Goal: Task Accomplishment & Management: Manage account settings

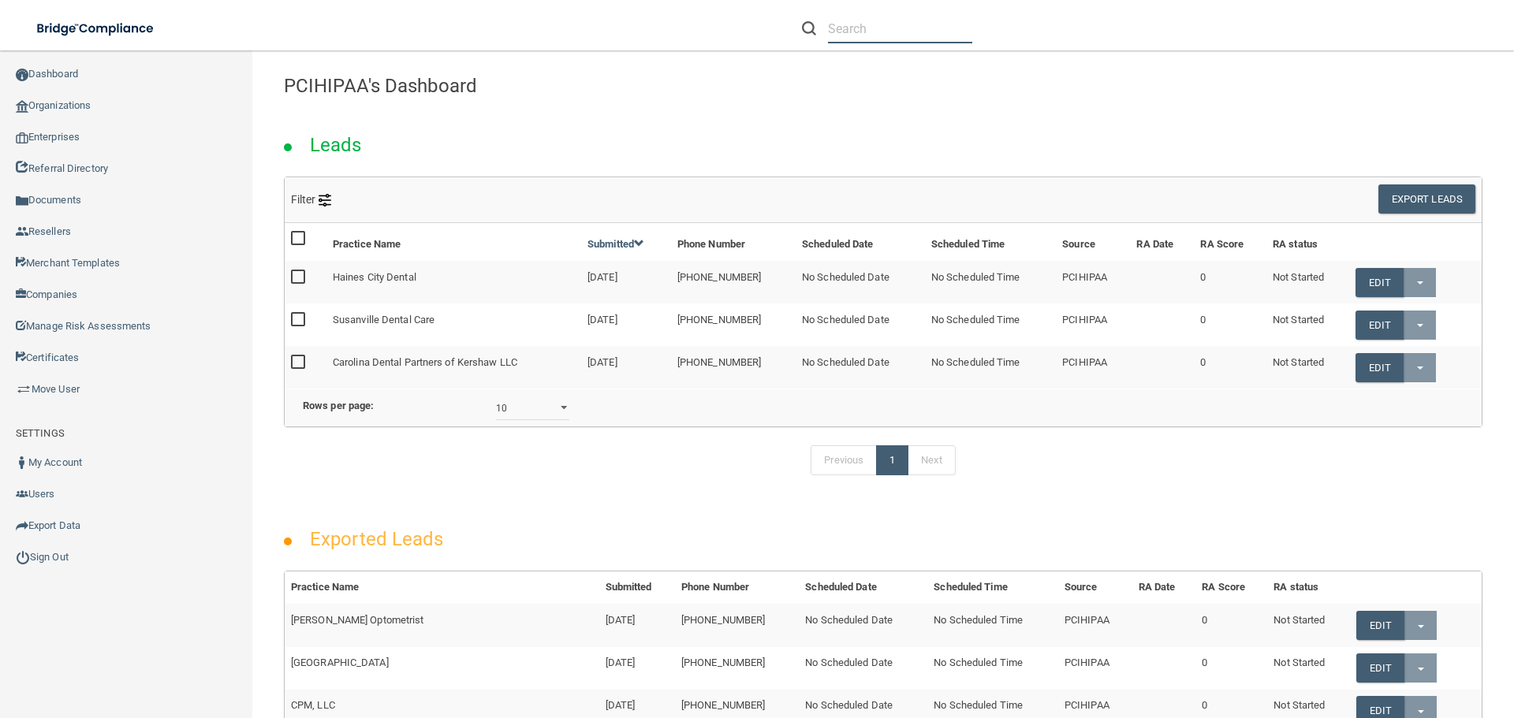
click at [889, 24] on input "text" at bounding box center [900, 28] width 144 height 29
paste input "[EMAIL_ADDRESS][DOMAIN_NAME]"
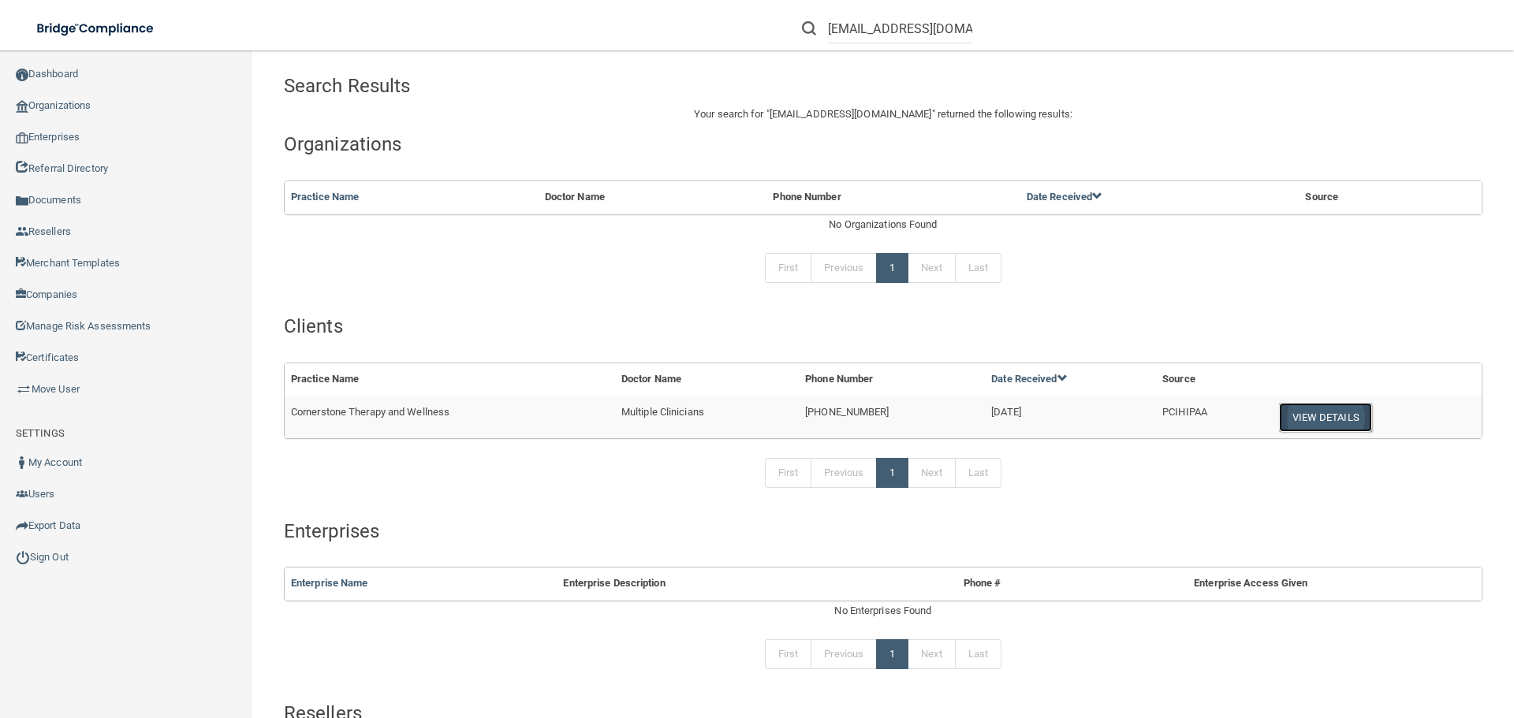
click at [1303, 424] on button "View Details" at bounding box center [1325, 417] width 93 height 29
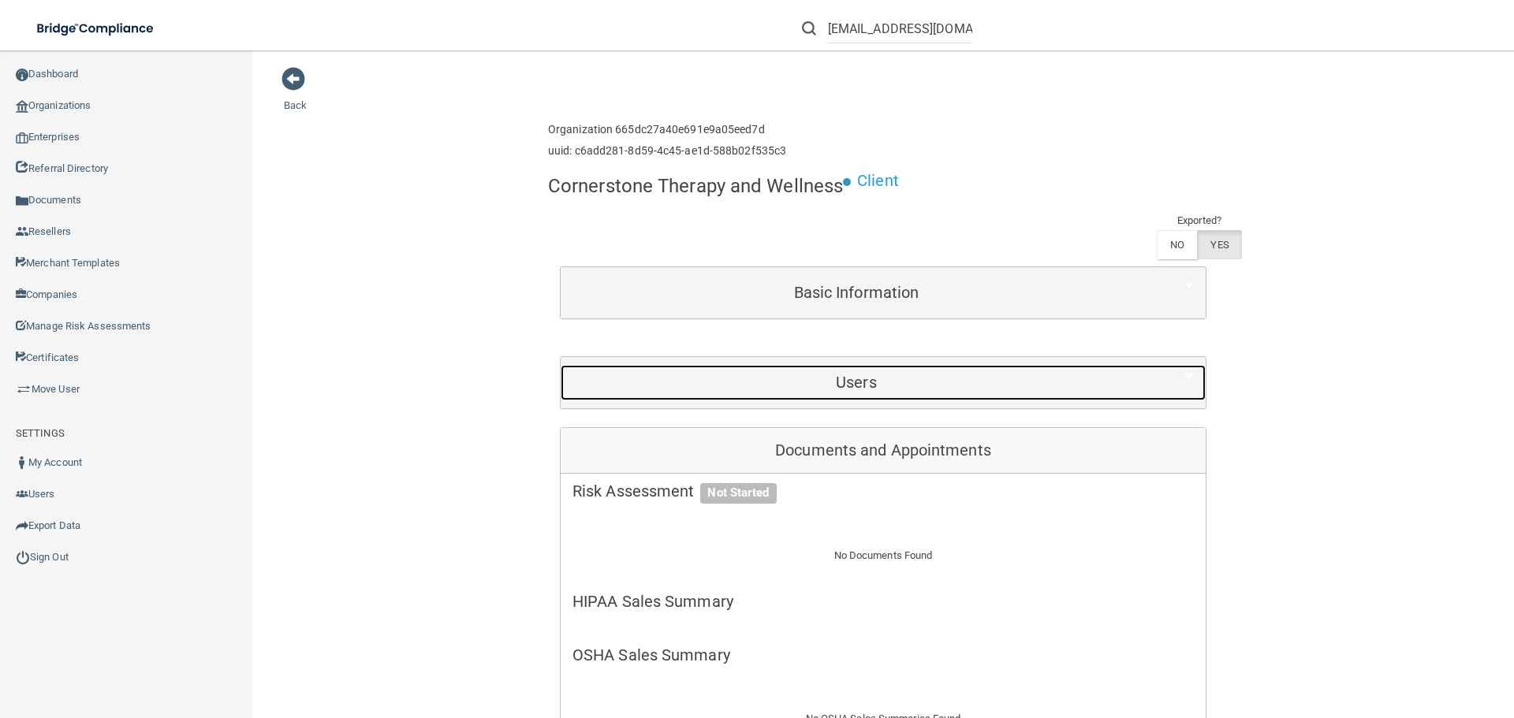
click at [842, 386] on h5 "Users" at bounding box center [857, 382] width 568 height 17
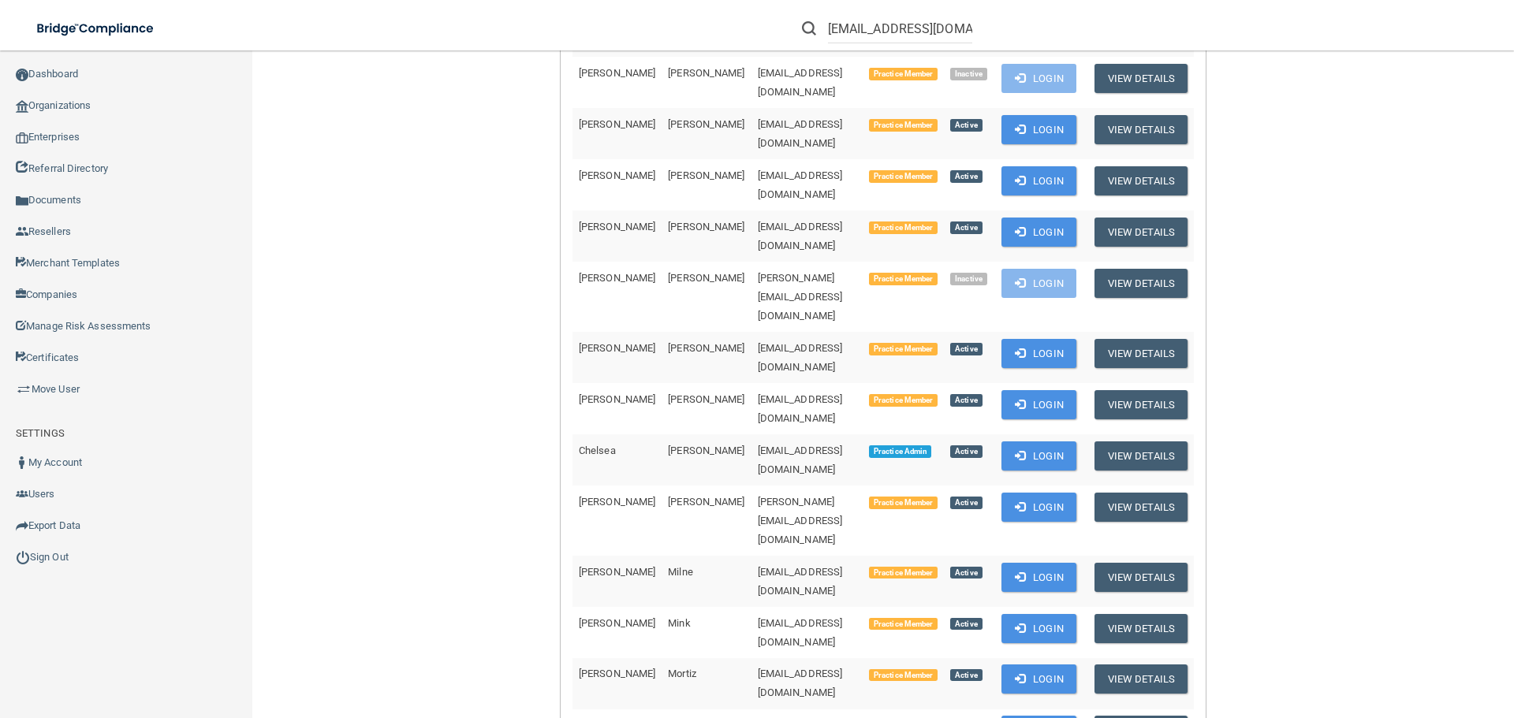
scroll to position [1145, 0]
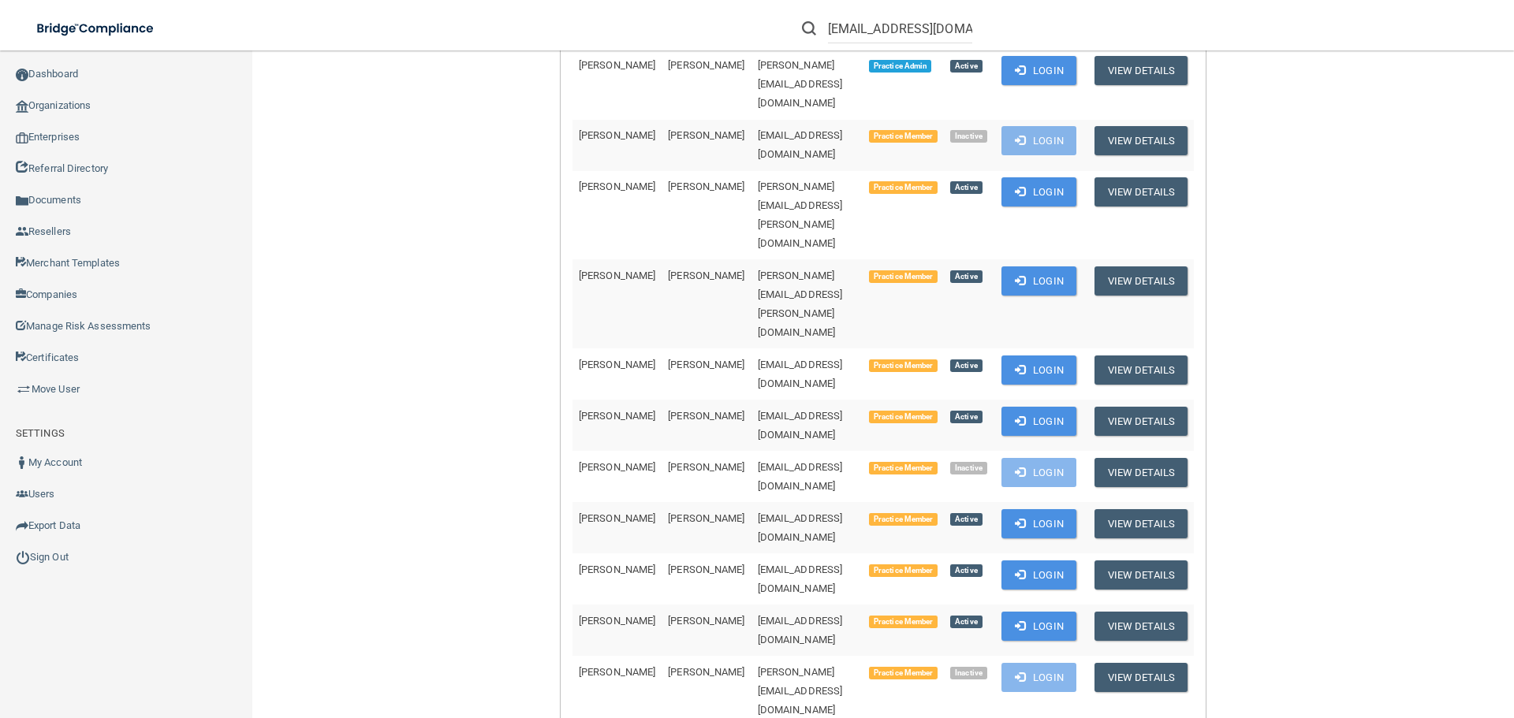
click at [869, 17] on input "[EMAIL_ADDRESS][DOMAIN_NAME]" at bounding box center [900, 28] width 144 height 29
click at [869, 18] on input "[EMAIL_ADDRESS][DOMAIN_NAME]" at bounding box center [900, 28] width 144 height 29
paste input "gayglover56"
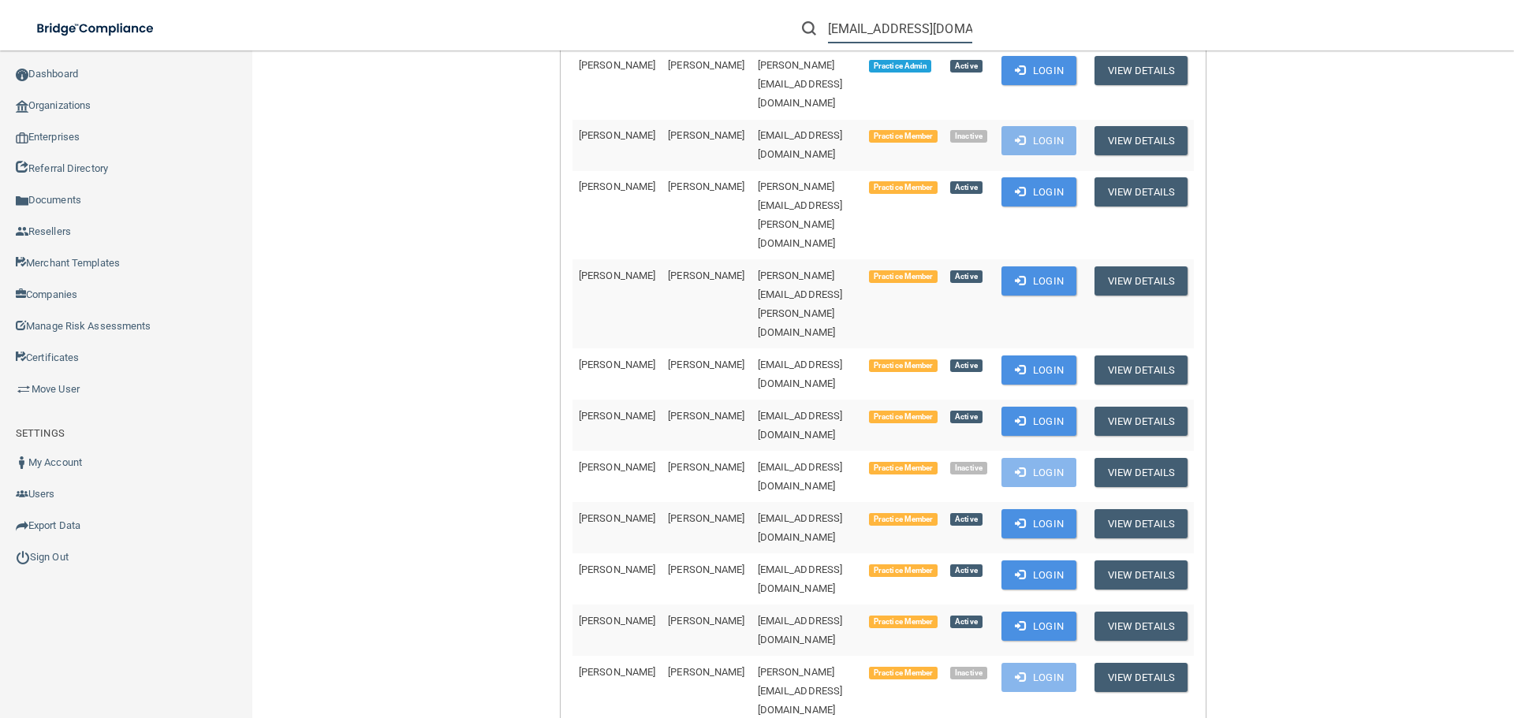
scroll to position [0, 2]
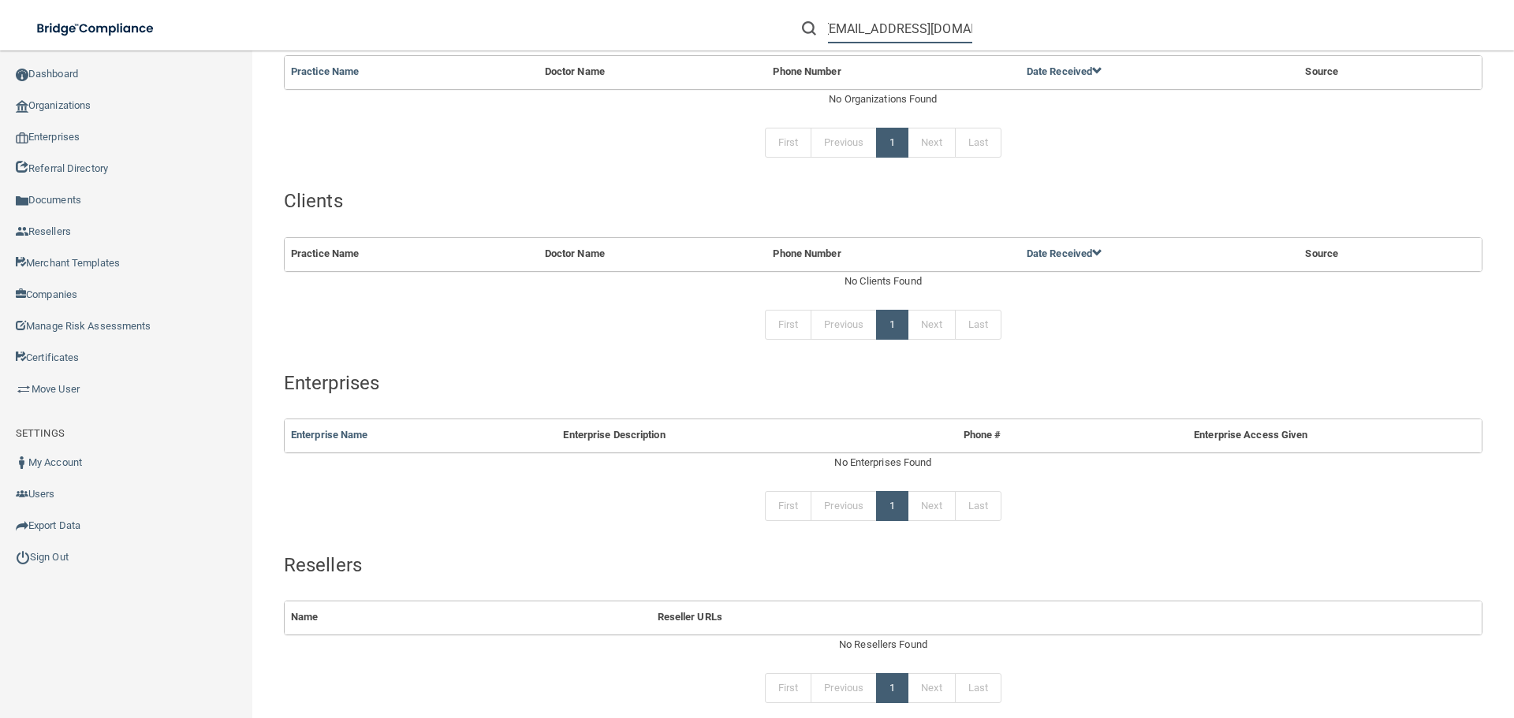
scroll to position [198, 0]
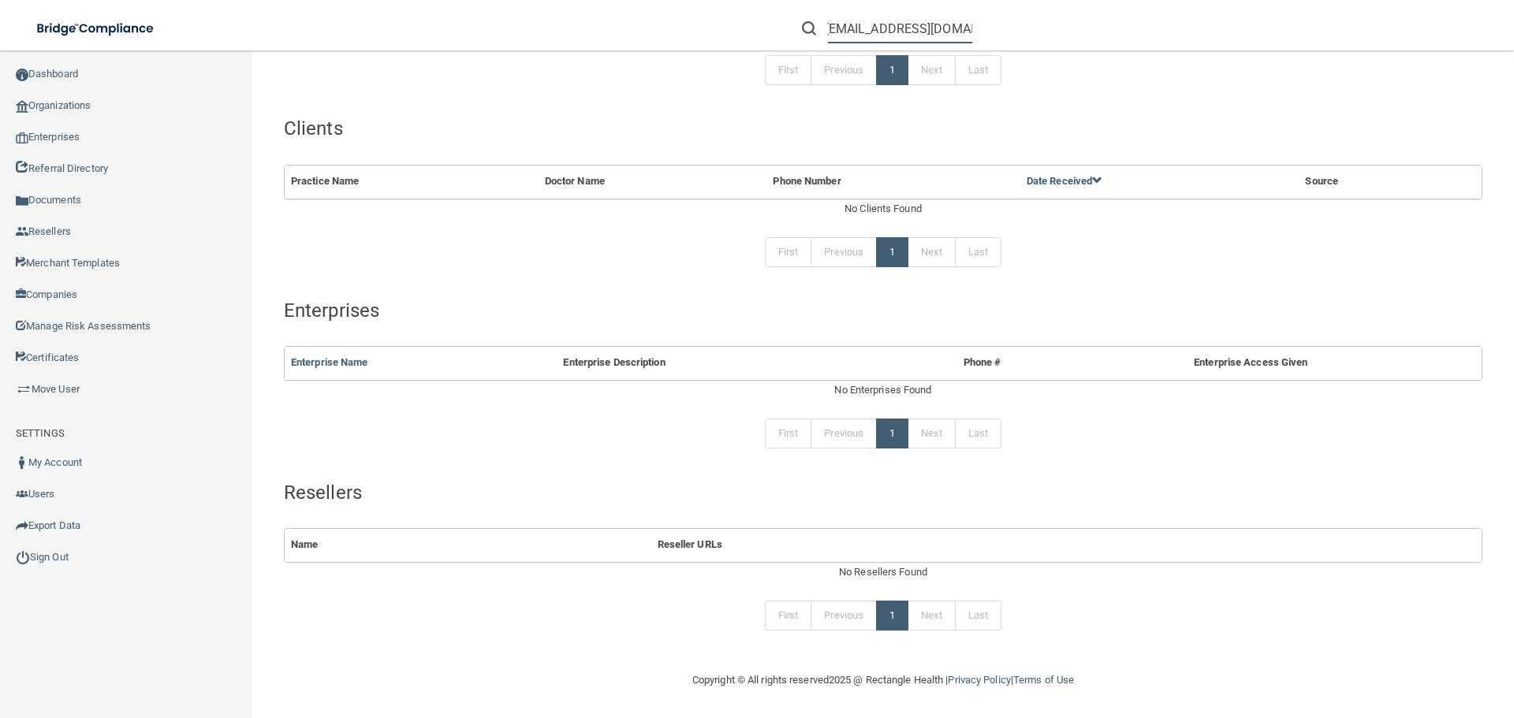
click at [852, 29] on input "[EMAIL_ADDRESS][DOMAIN_NAME]" at bounding box center [900, 28] width 144 height 29
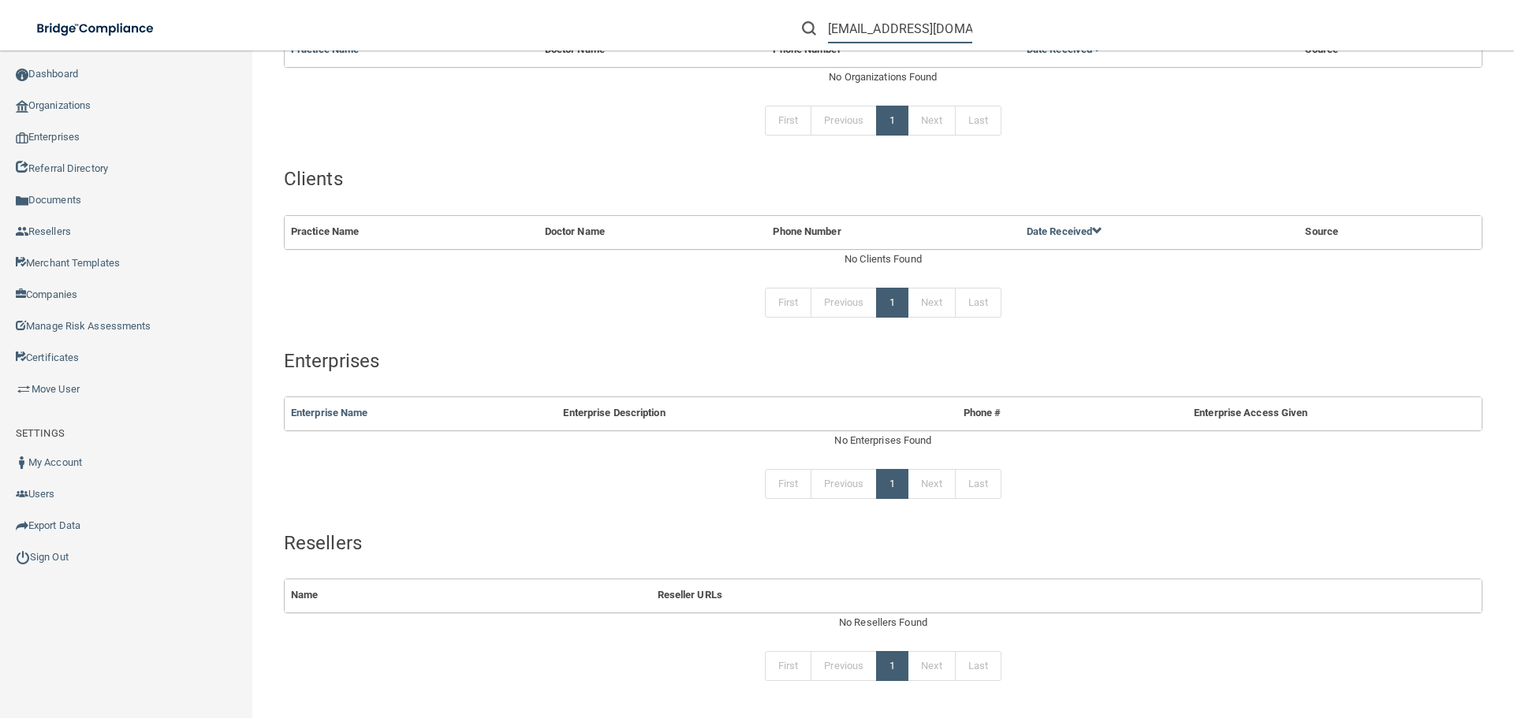
scroll to position [119, 0]
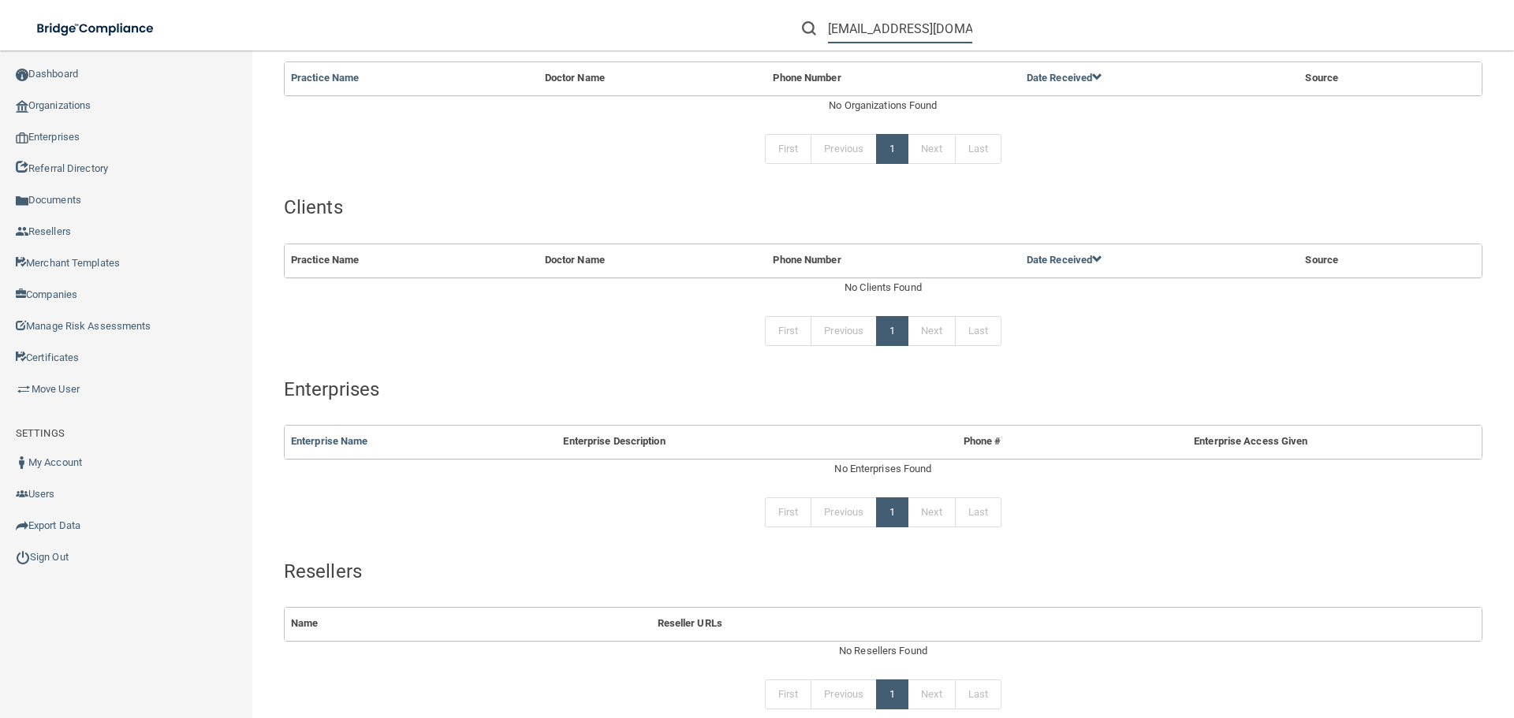
click at [885, 29] on input "[EMAIL_ADDRESS][DOMAIN_NAME]" at bounding box center [900, 28] width 144 height 29
paste input "[PERSON_NAME] DDS PC"
type input "[PERSON_NAME] DDS PC"
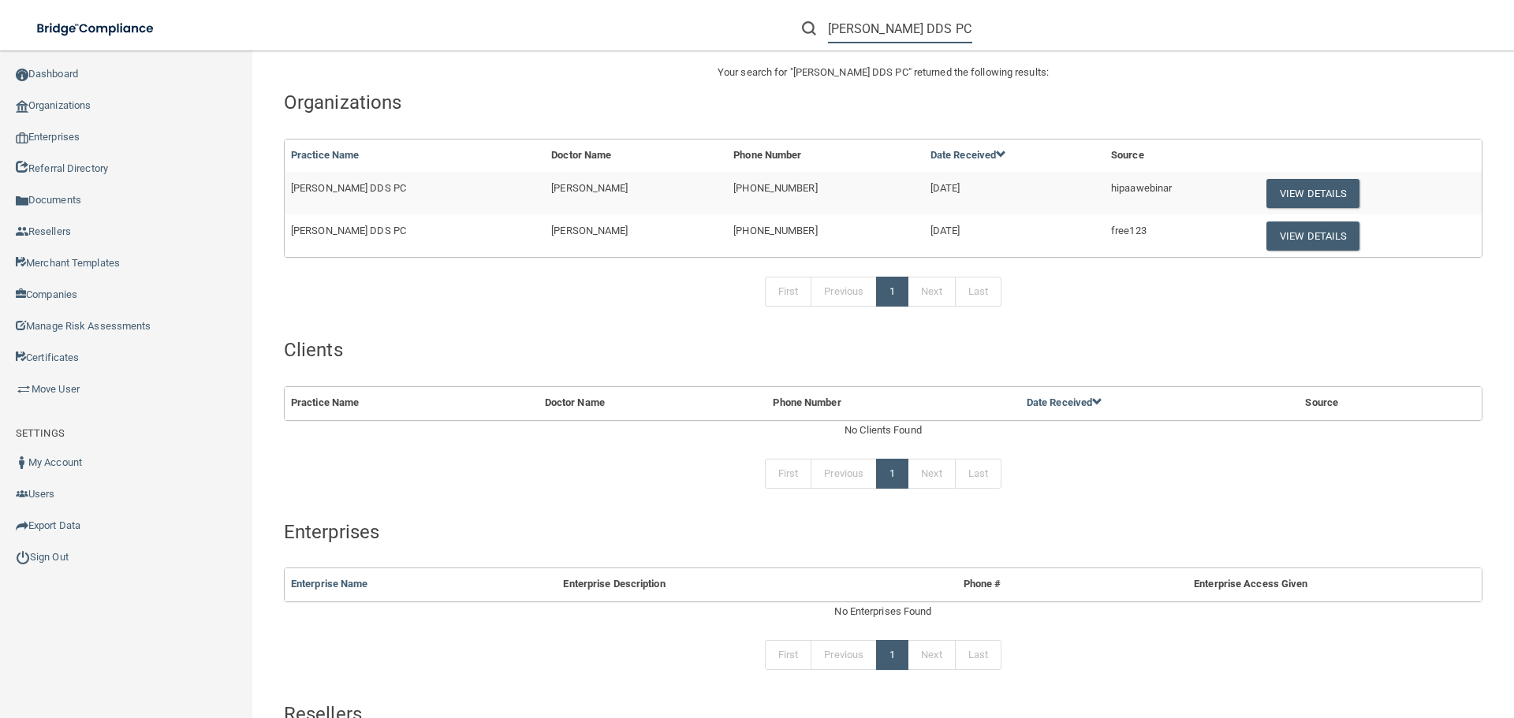
scroll to position [79, 0]
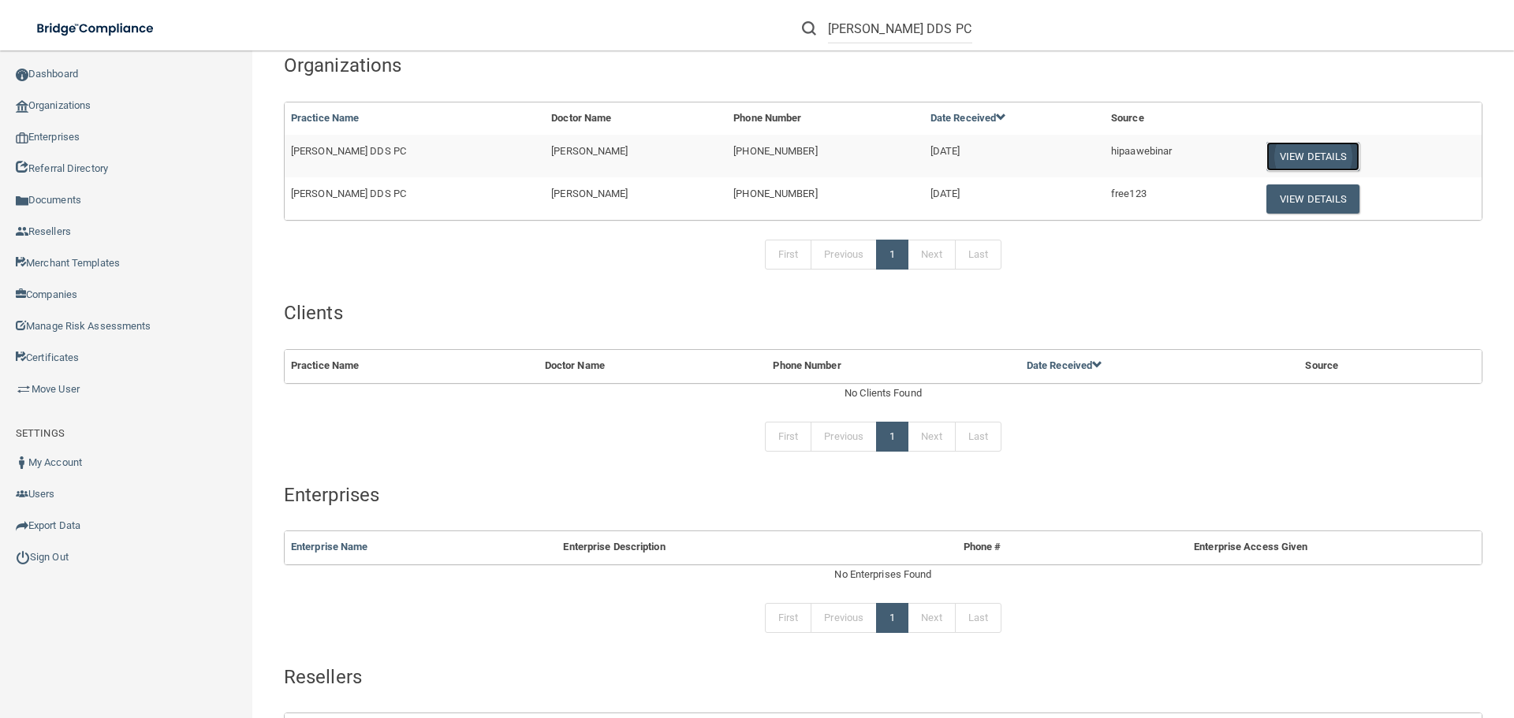
click at [1285, 155] on button "View Details" at bounding box center [1313, 156] width 93 height 29
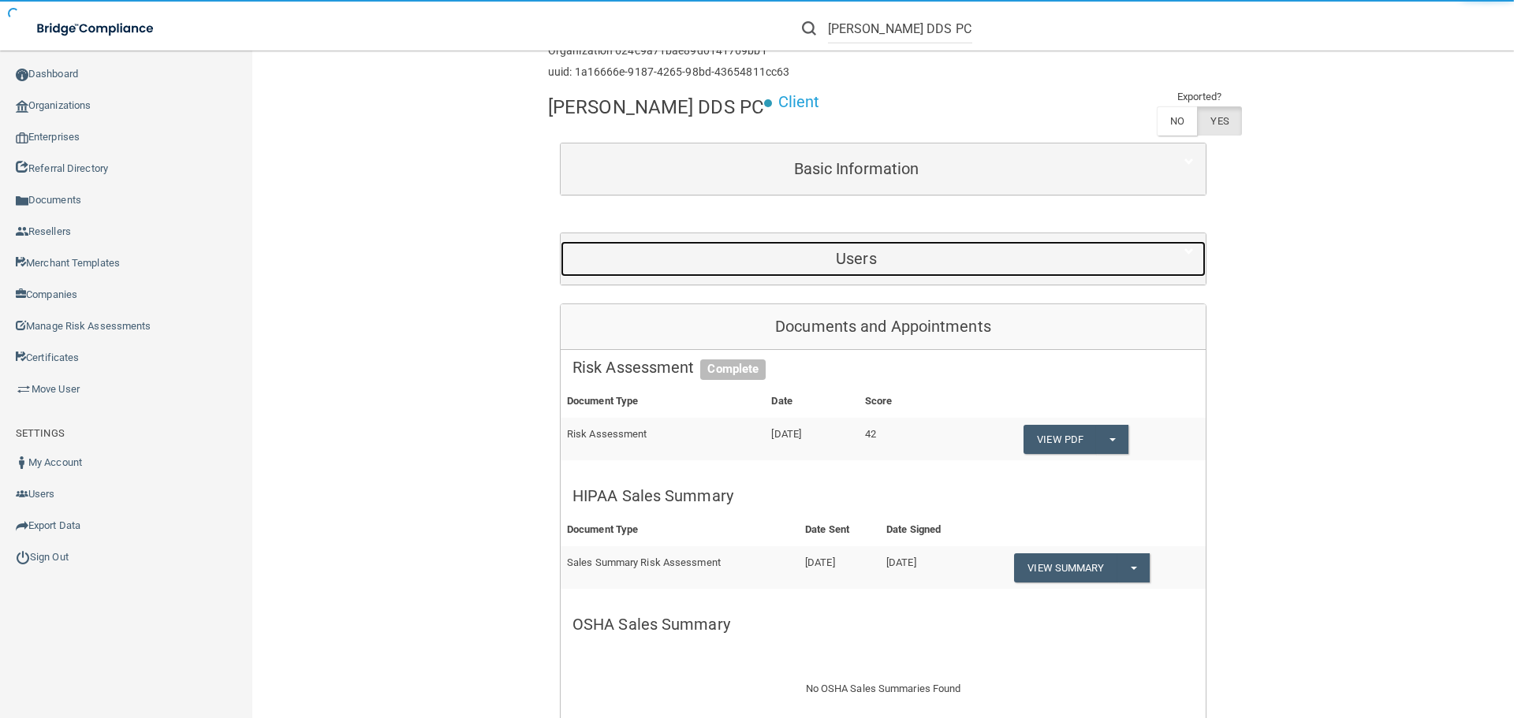
click at [831, 242] on div "Users" at bounding box center [856, 258] width 591 height 35
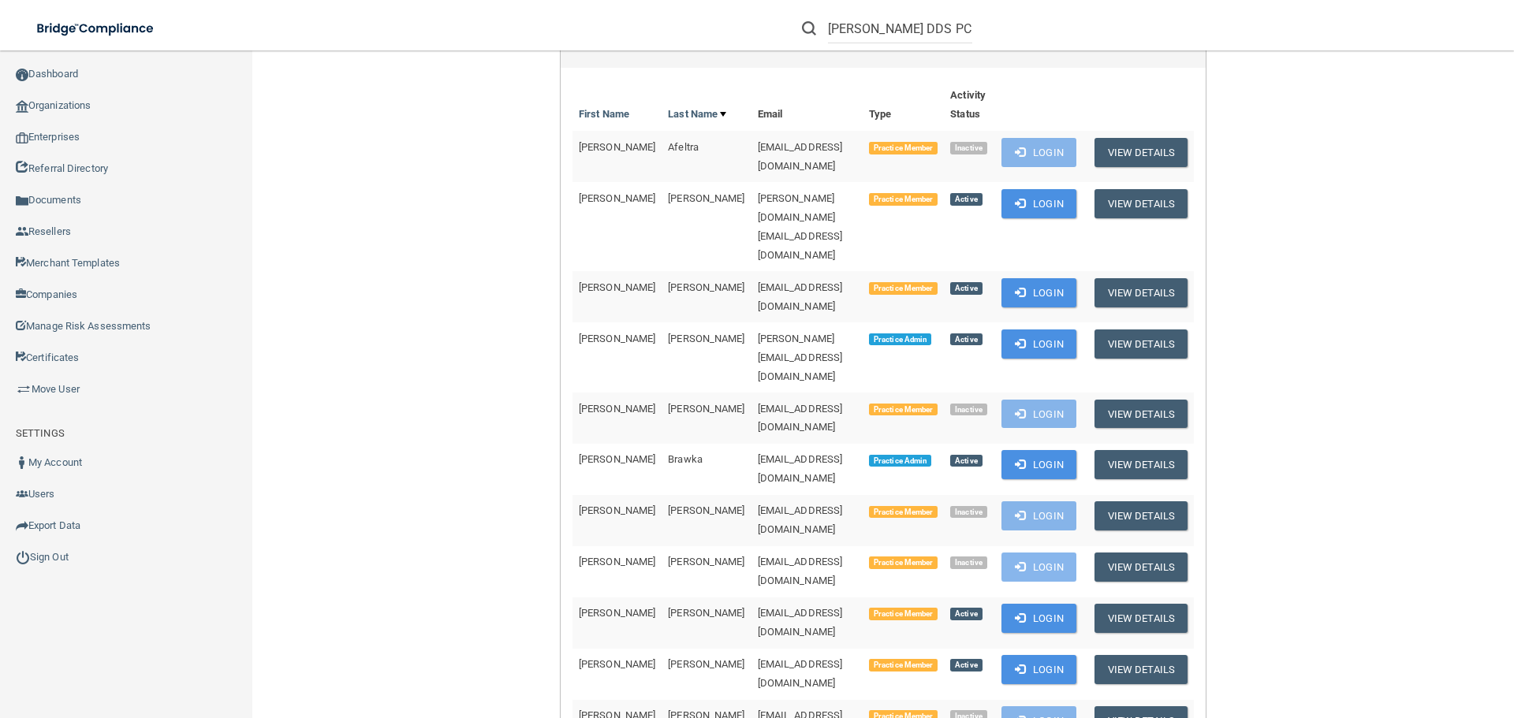
scroll to position [473, 0]
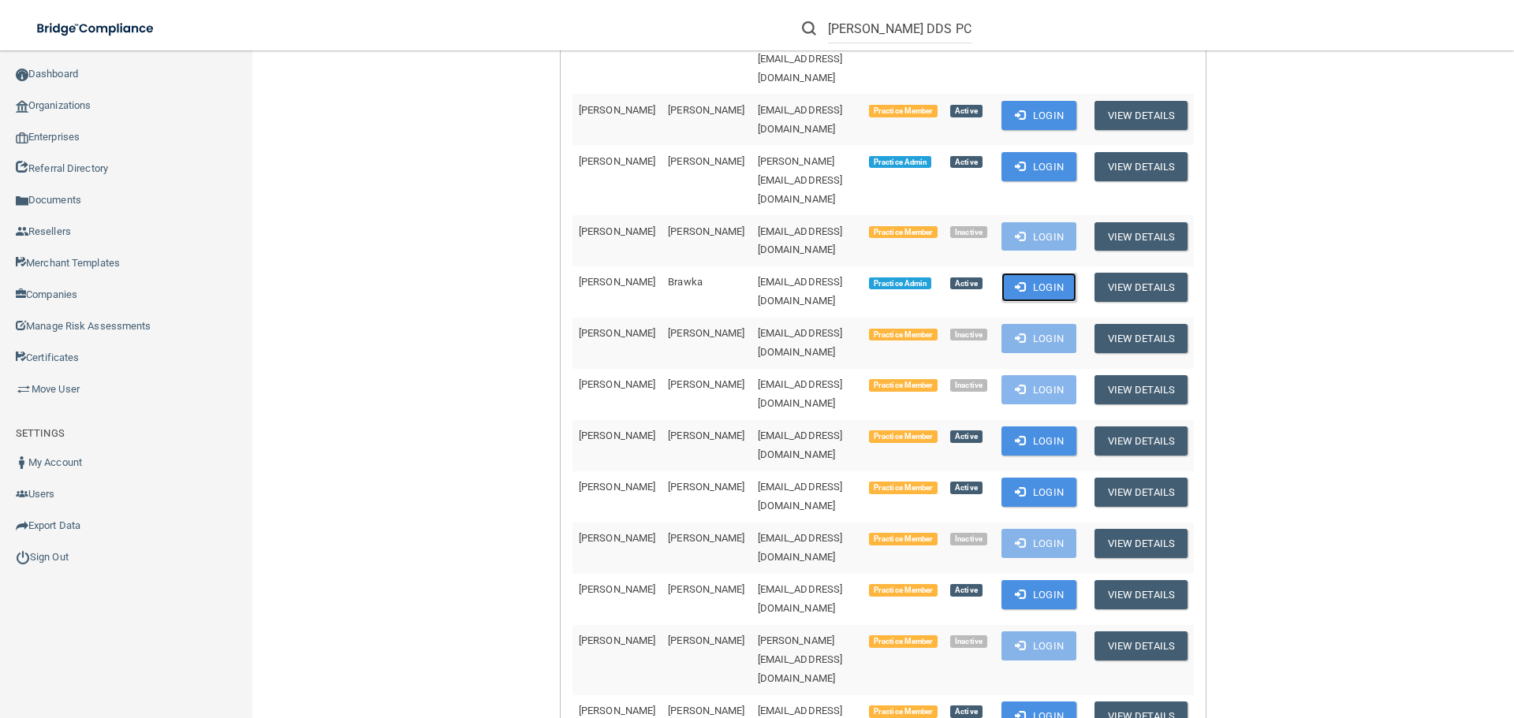
click at [1043, 273] on button "Login" at bounding box center [1039, 287] width 75 height 29
click at [863, 26] on input "[PERSON_NAME] DDS PC" at bounding box center [900, 28] width 144 height 29
click at [856, 29] on input "text" at bounding box center [900, 28] width 144 height 29
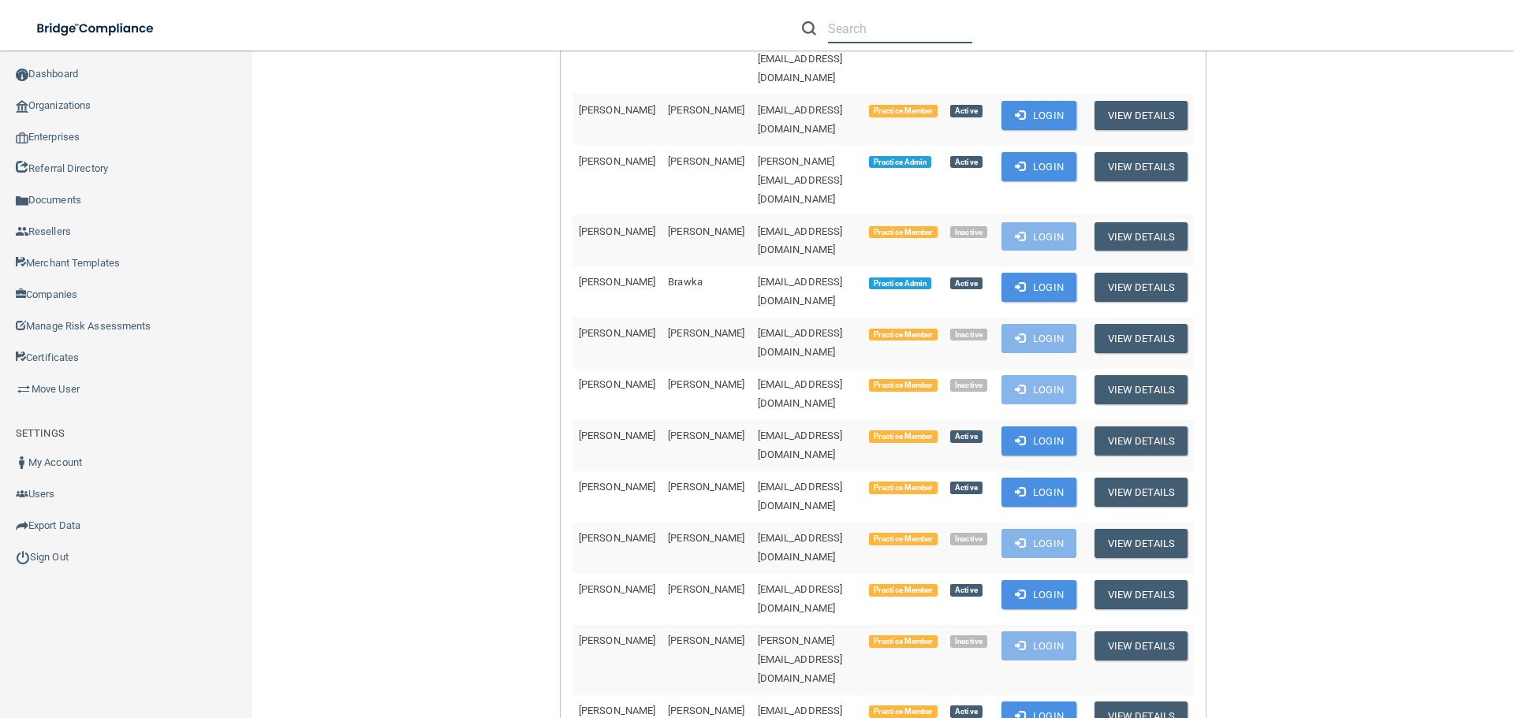
click at [894, 27] on input "text" at bounding box center [900, 28] width 144 height 29
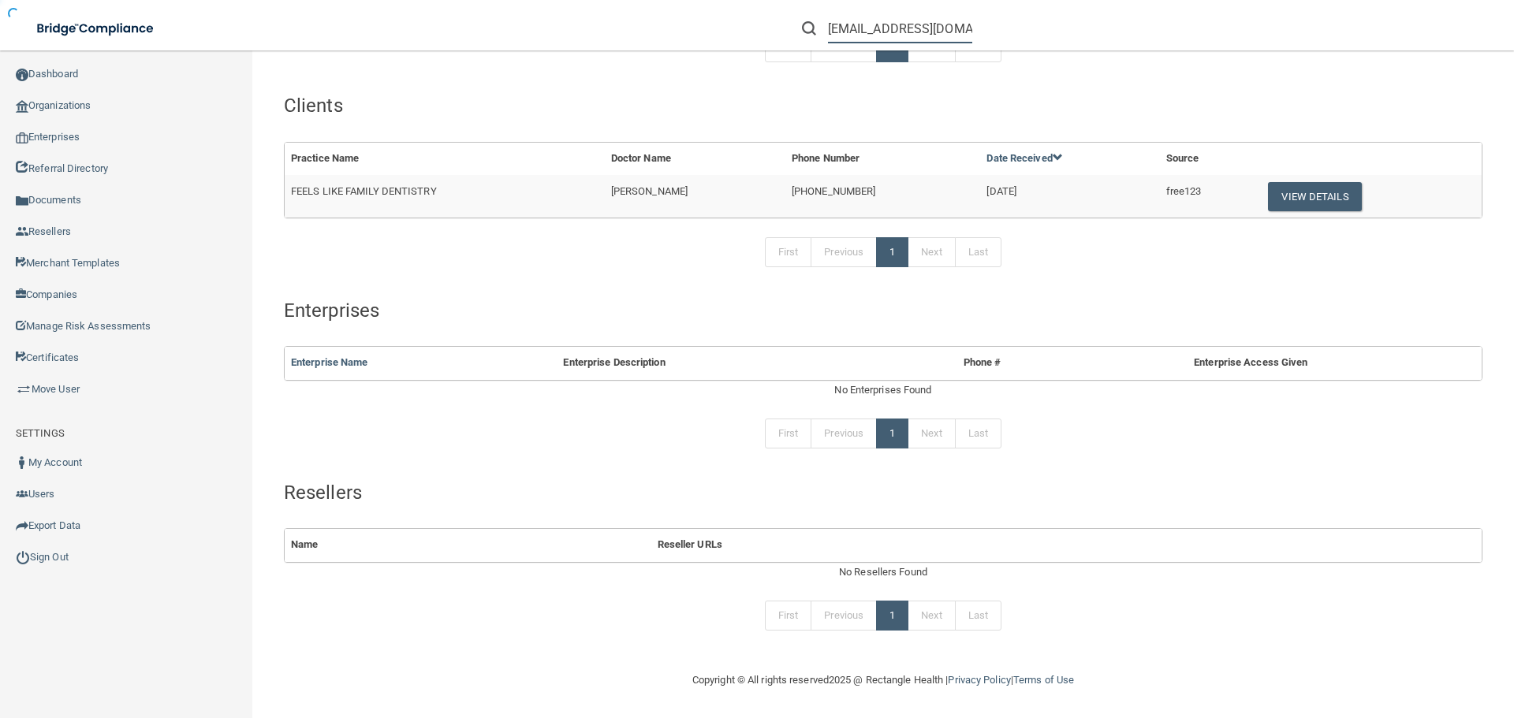
scroll to position [221, 0]
type input "[EMAIL_ADDRESS][DOMAIN_NAME]"
click at [1285, 200] on button "View Details" at bounding box center [1314, 196] width 93 height 29
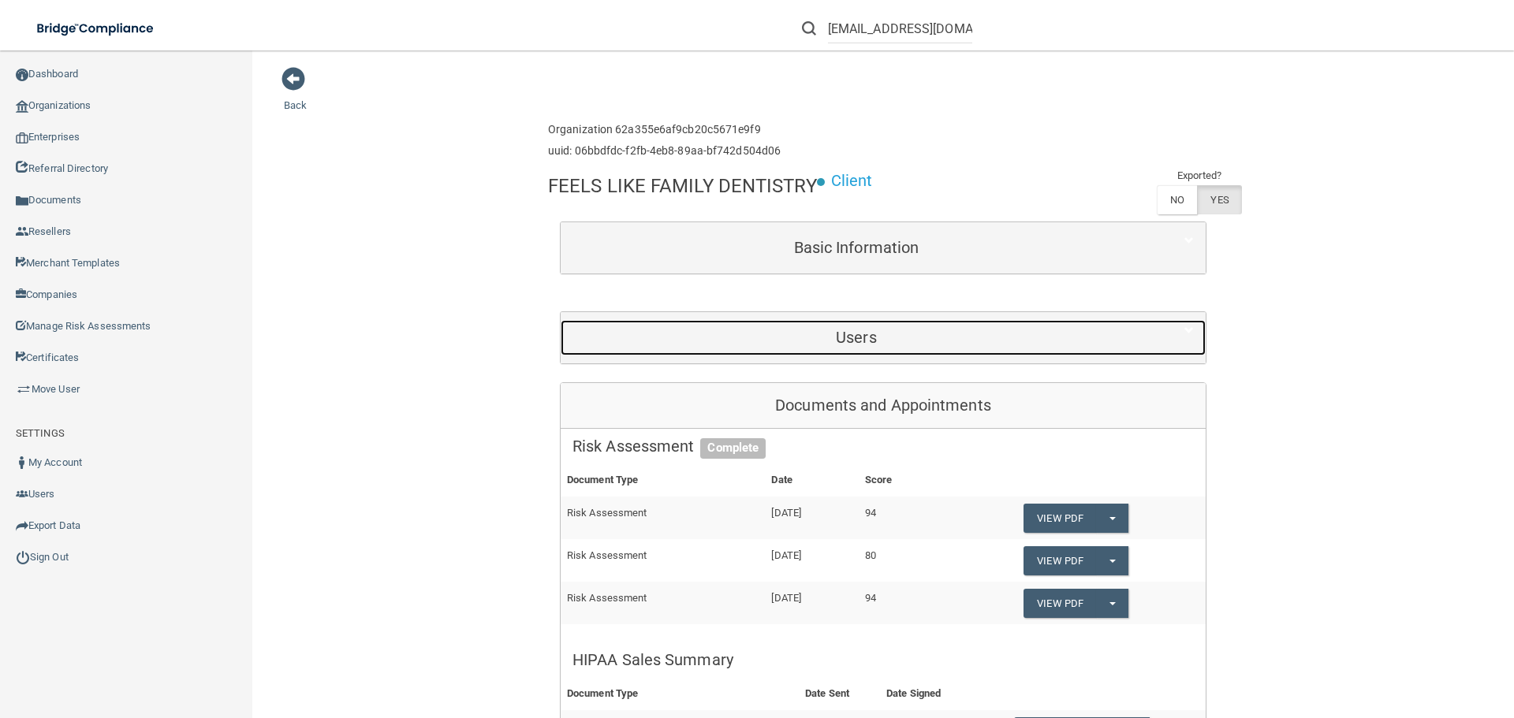
click at [849, 335] on h5 "Users" at bounding box center [857, 337] width 568 height 17
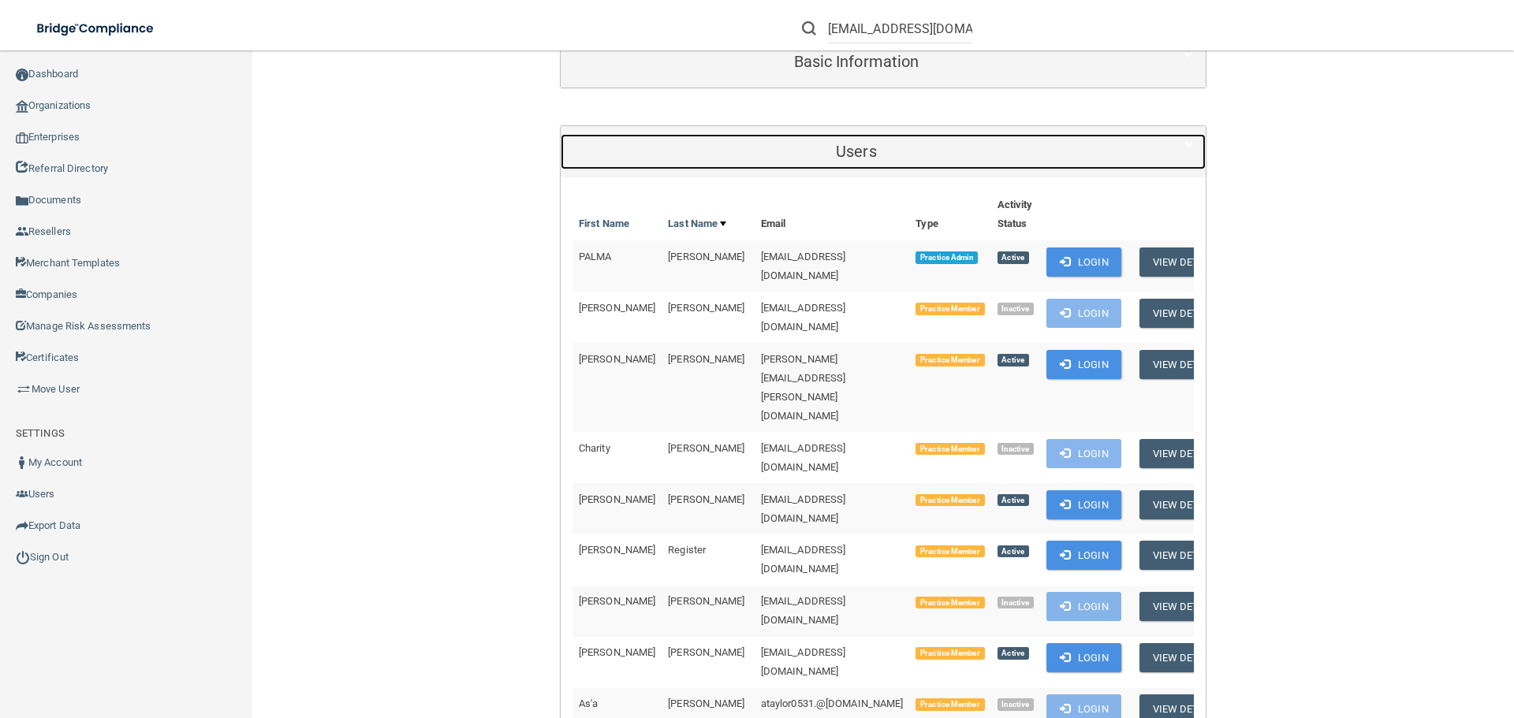
scroll to position [237, 0]
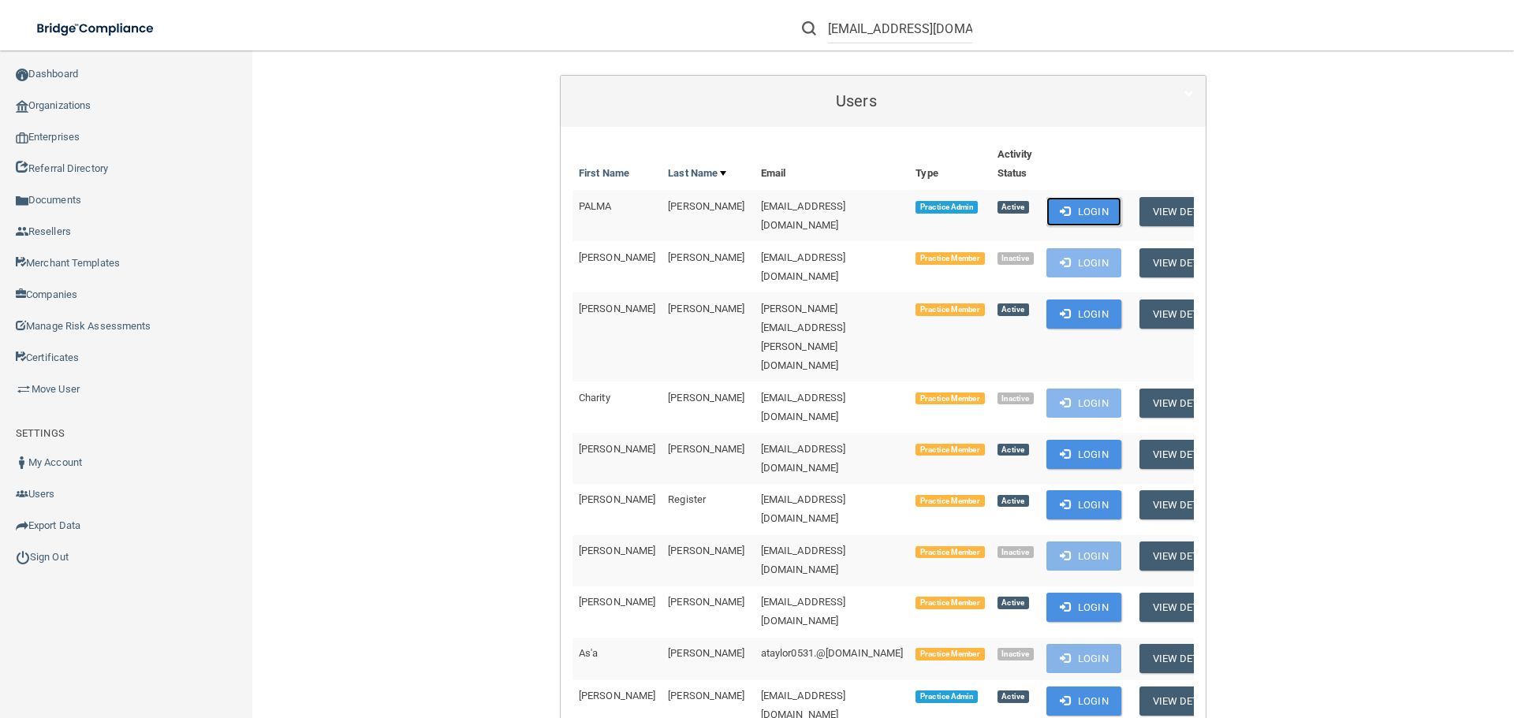
click at [1047, 211] on button "Login" at bounding box center [1084, 211] width 75 height 29
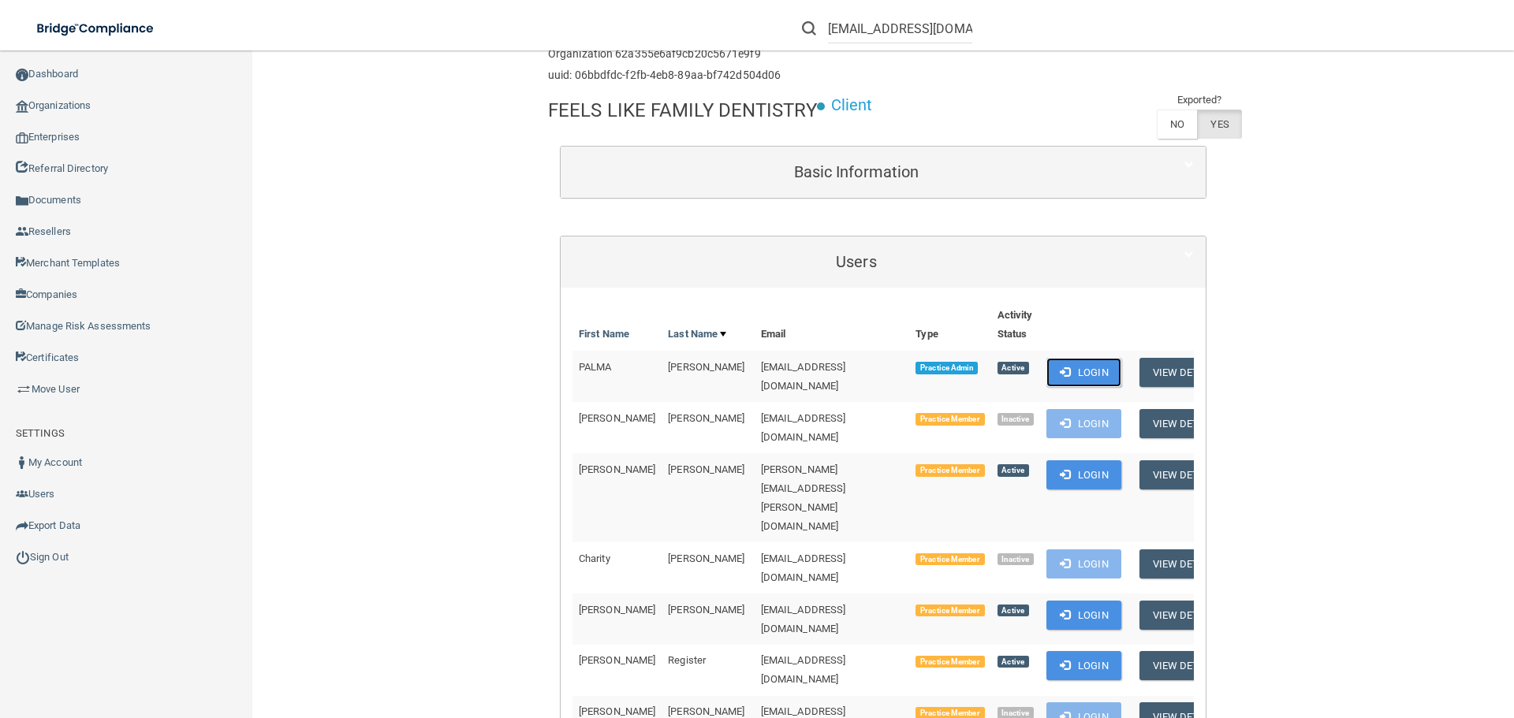
scroll to position [0, 0]
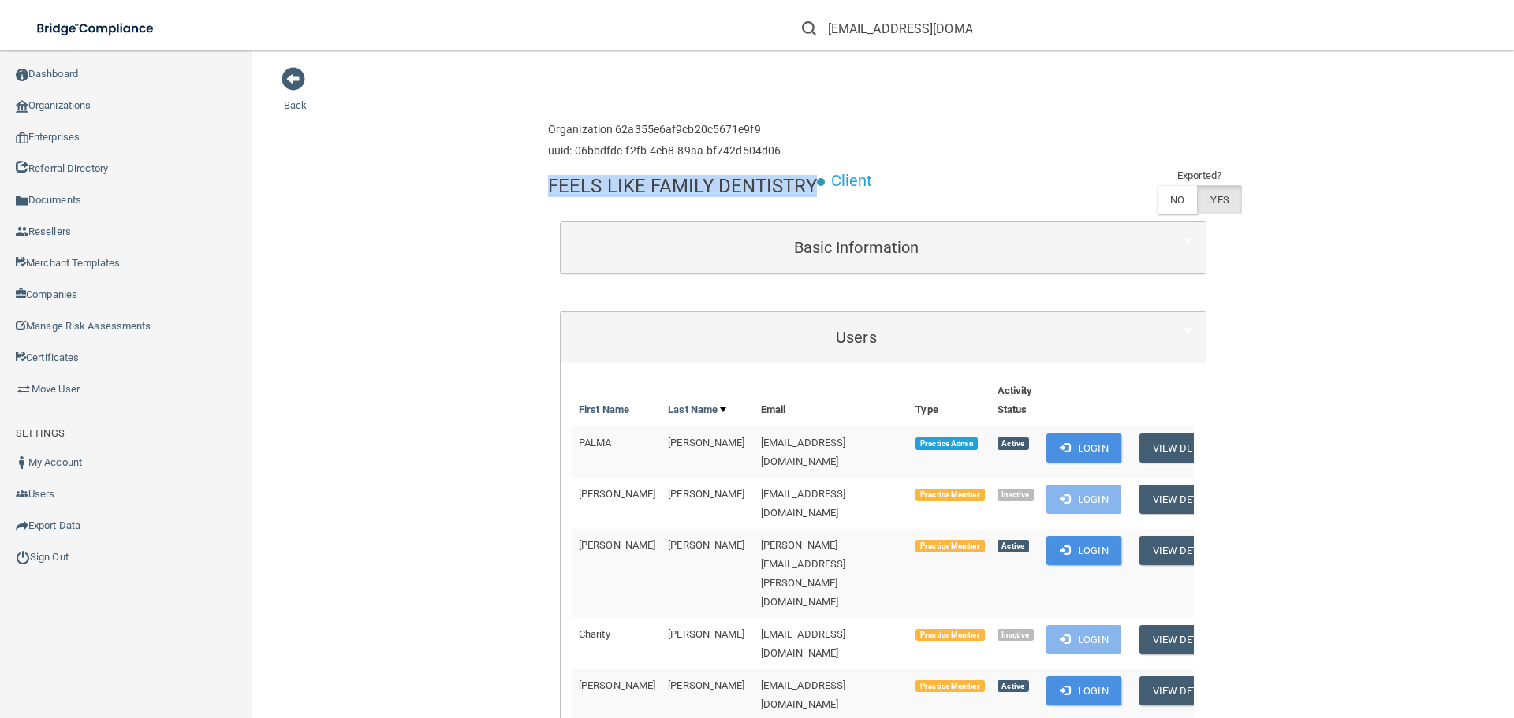
drag, startPoint x: 808, startPoint y: 184, endPoint x: 544, endPoint y: 188, distance: 263.5
click at [548, 188] on h4 "FEELS LIKE FAMILY DENTISTRY" at bounding box center [682, 186] width 269 height 21
copy h4 "FEELS LIKE FAMILY DENTISTRY"
drag, startPoint x: 817, startPoint y: 444, endPoint x: 774, endPoint y: 445, distance: 42.6
click at [774, 445] on td "[EMAIL_ADDRESS][DOMAIN_NAME]" at bounding box center [832, 452] width 155 height 51
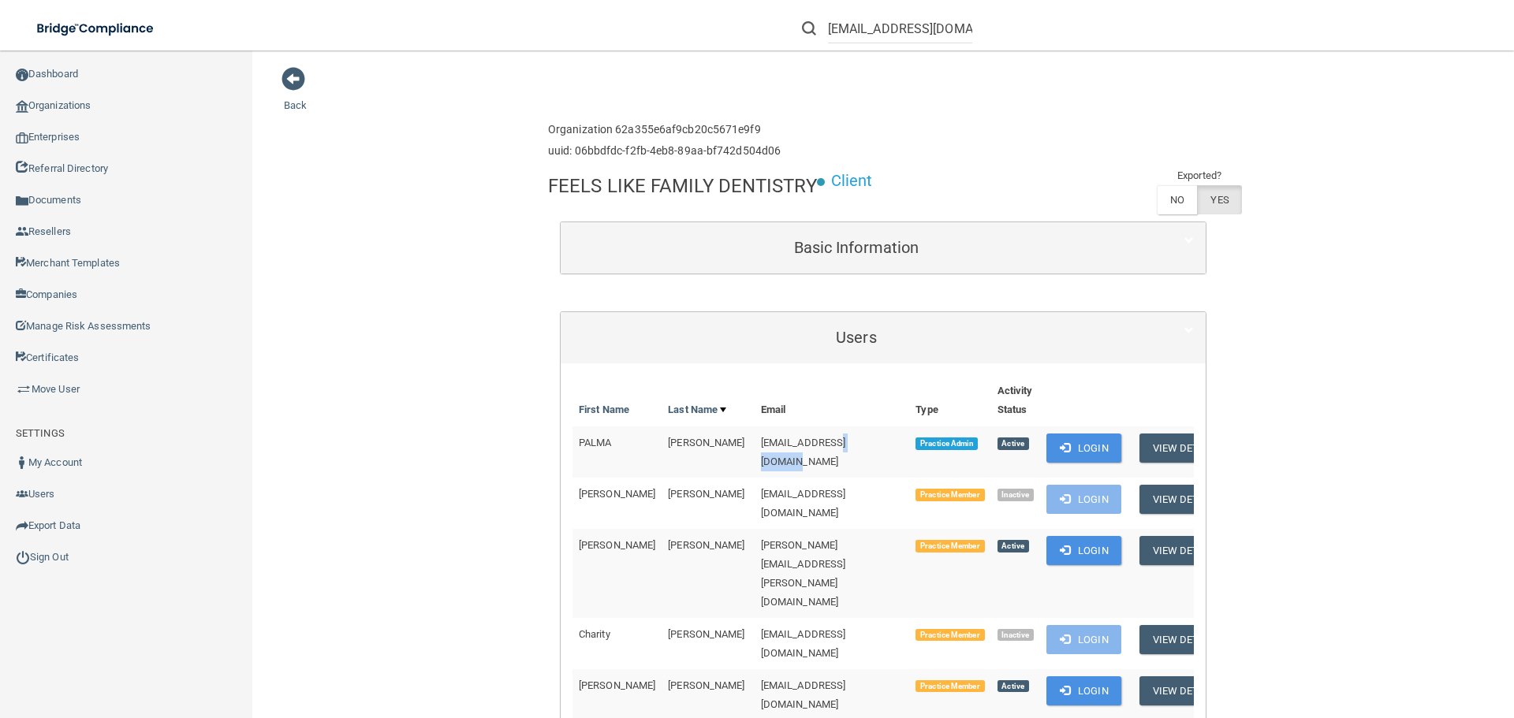
click at [802, 435] on td "[EMAIL_ADDRESS][DOMAIN_NAME]" at bounding box center [832, 452] width 155 height 51
drag, startPoint x: 824, startPoint y: 440, endPoint x: 700, endPoint y: 441, distance: 123.8
click at [755, 441] on td "[EMAIL_ADDRESS][DOMAIN_NAME]" at bounding box center [832, 452] width 155 height 51
copy span "[EMAIL_ADDRESS][DOMAIN_NAME]"
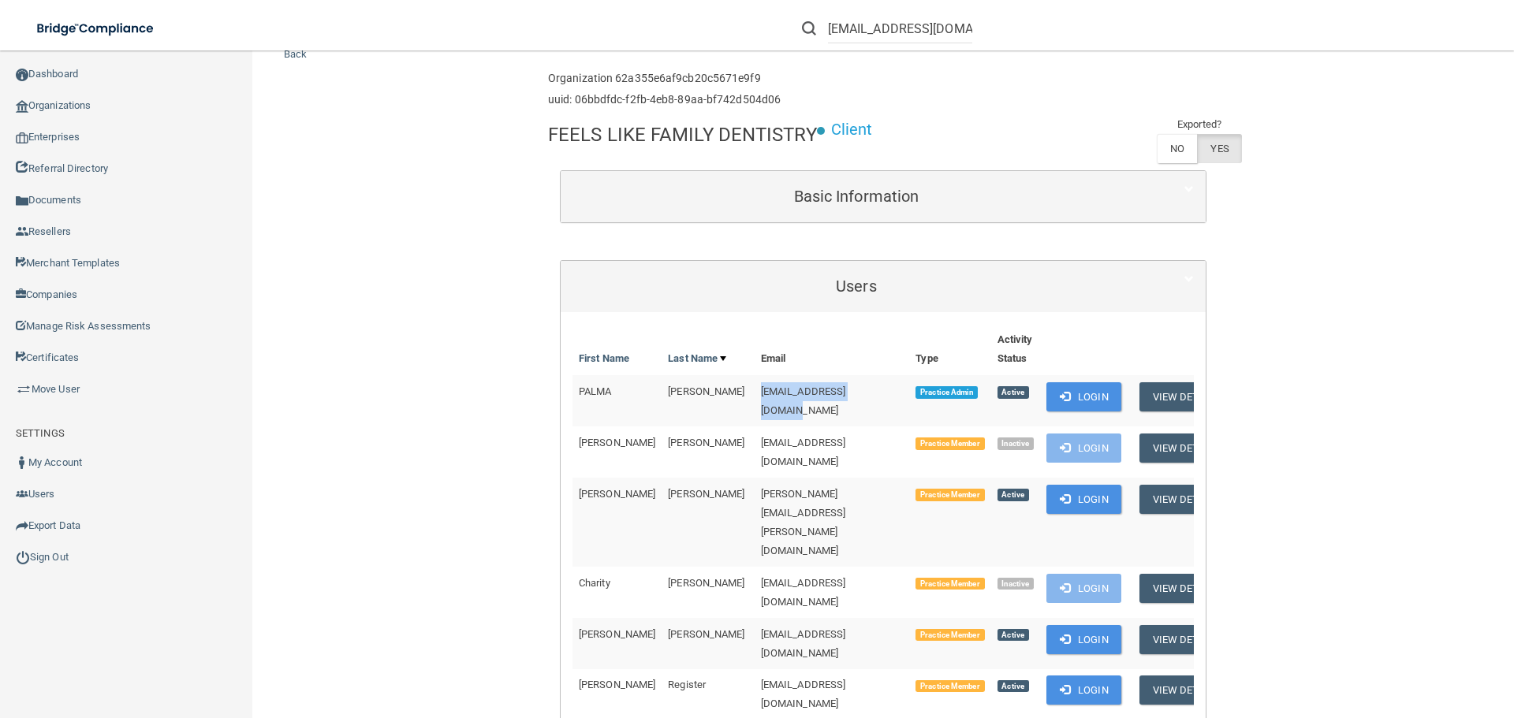
scroll to position [79, 0]
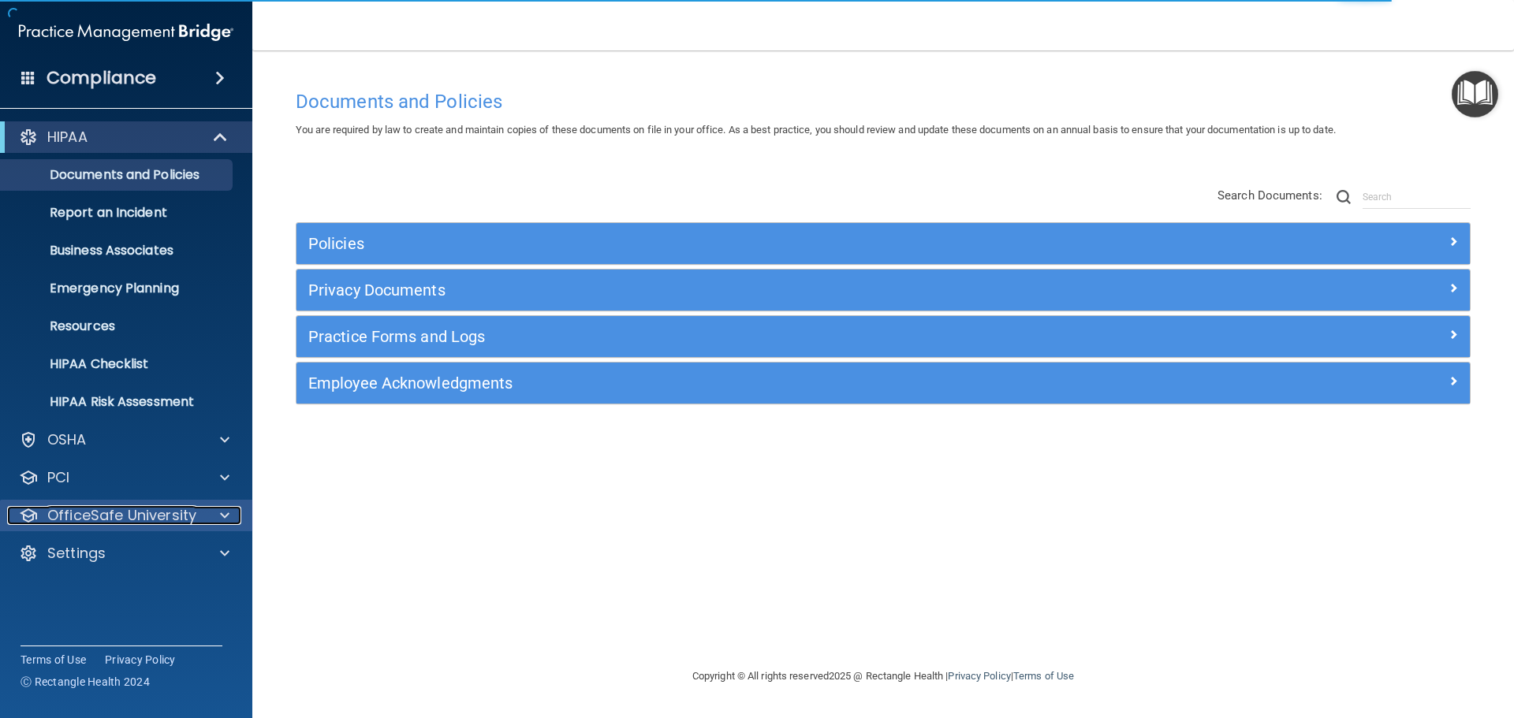
click at [207, 517] on div at bounding box center [222, 515] width 39 height 19
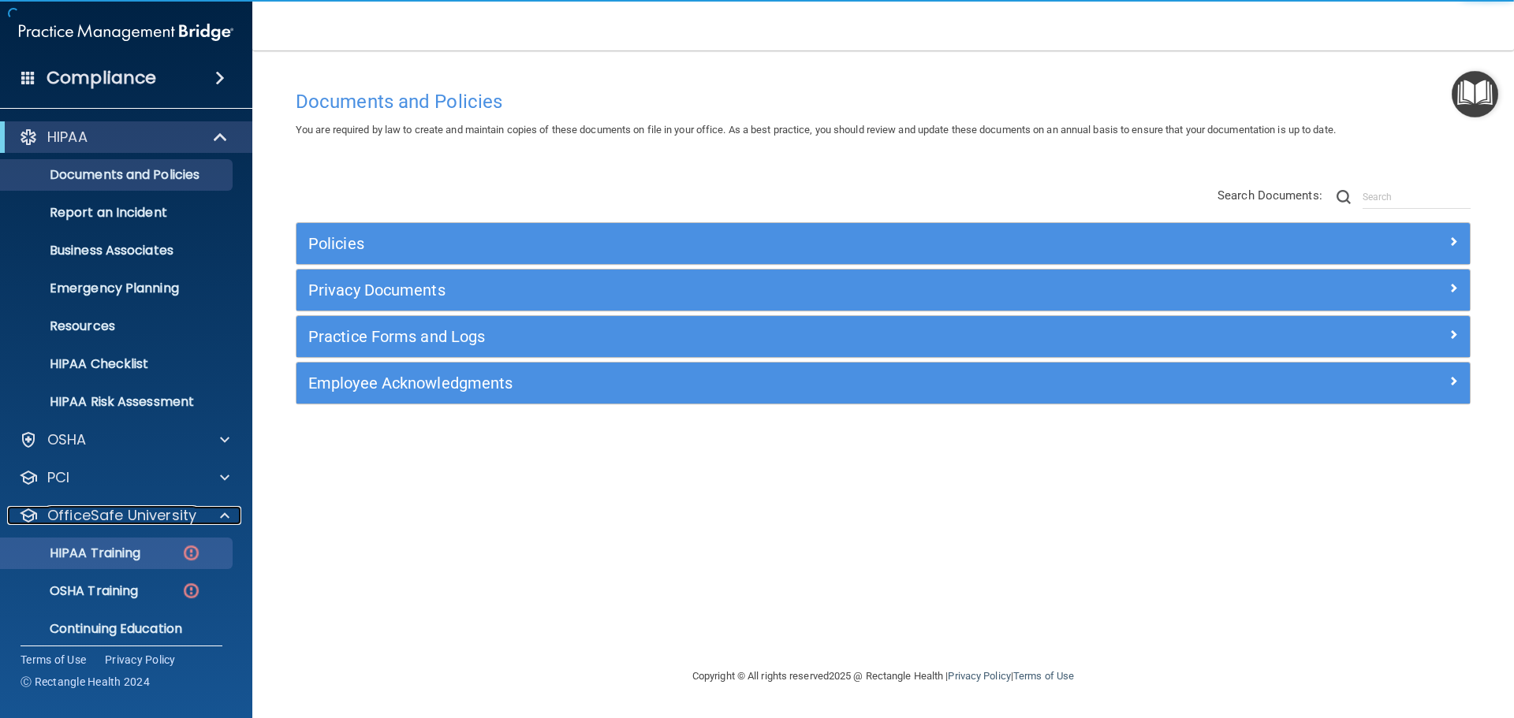
scroll to position [50, 0]
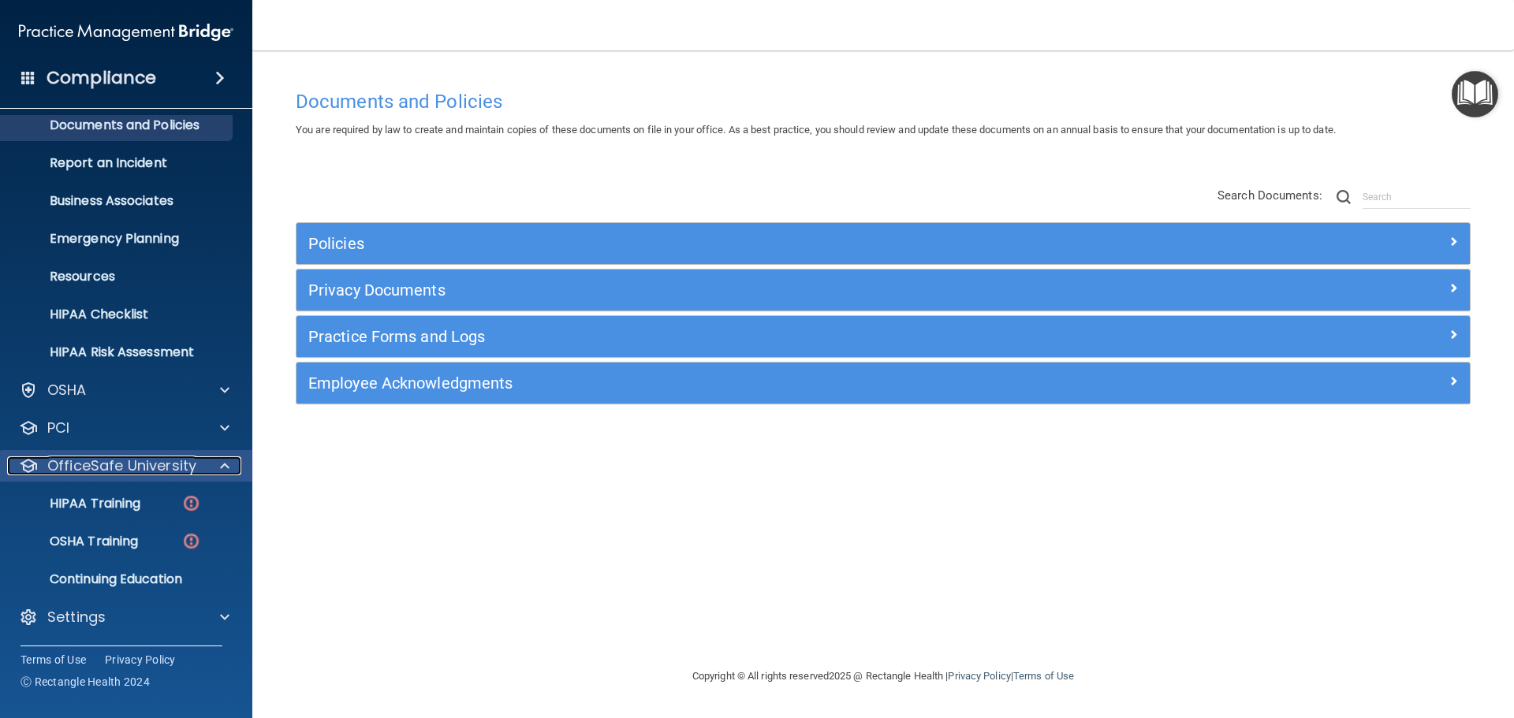
click at [190, 461] on p "OfficeSafe University" at bounding box center [121, 466] width 149 height 19
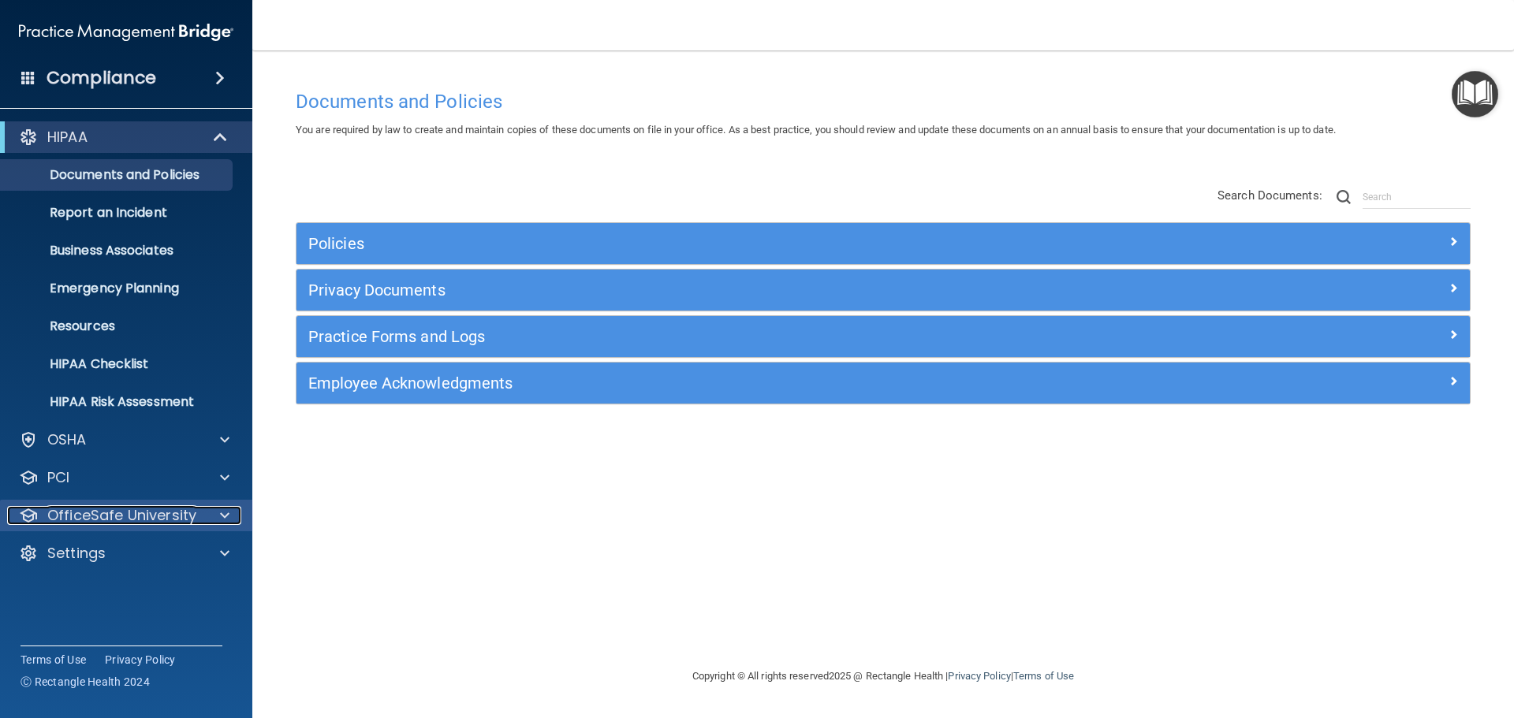
scroll to position [0, 0]
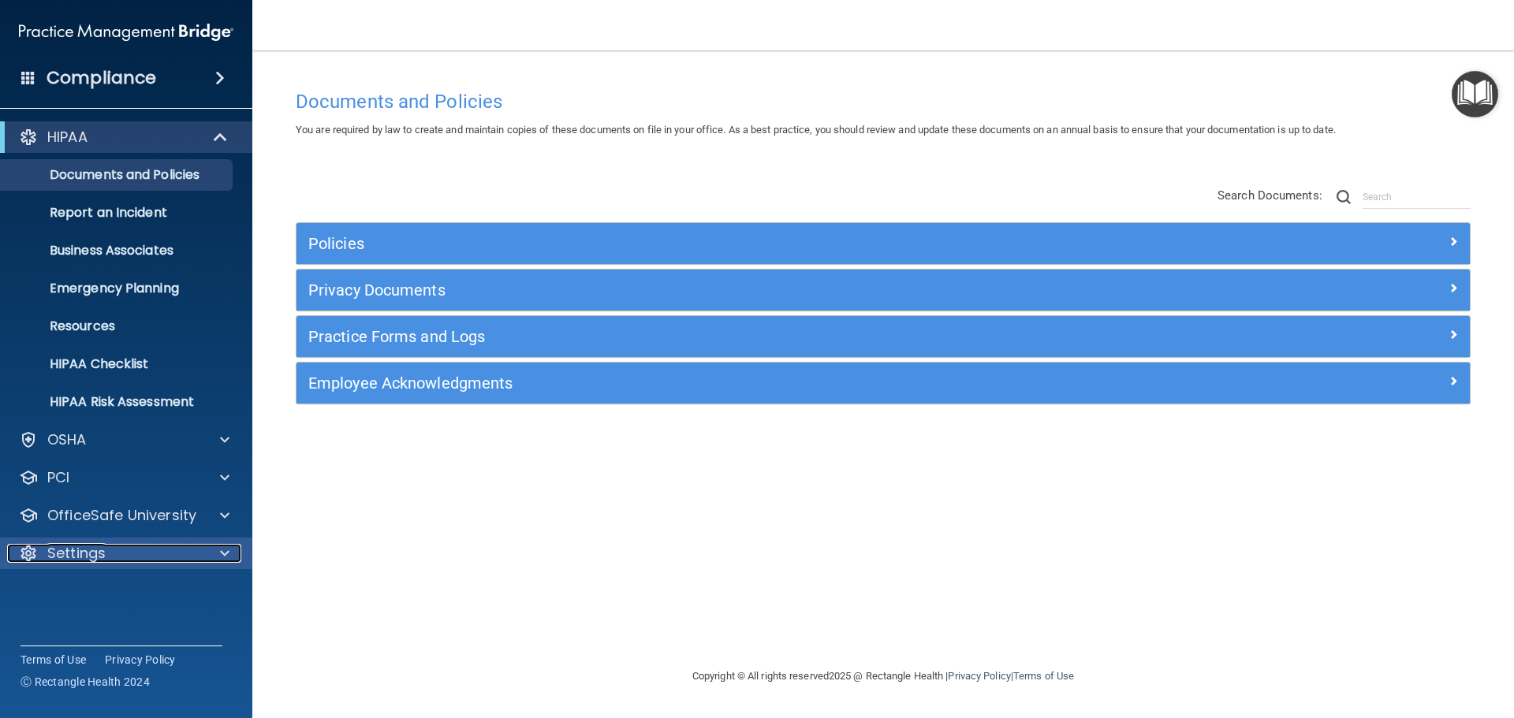
click at [142, 550] on div "Settings" at bounding box center [105, 553] width 196 height 19
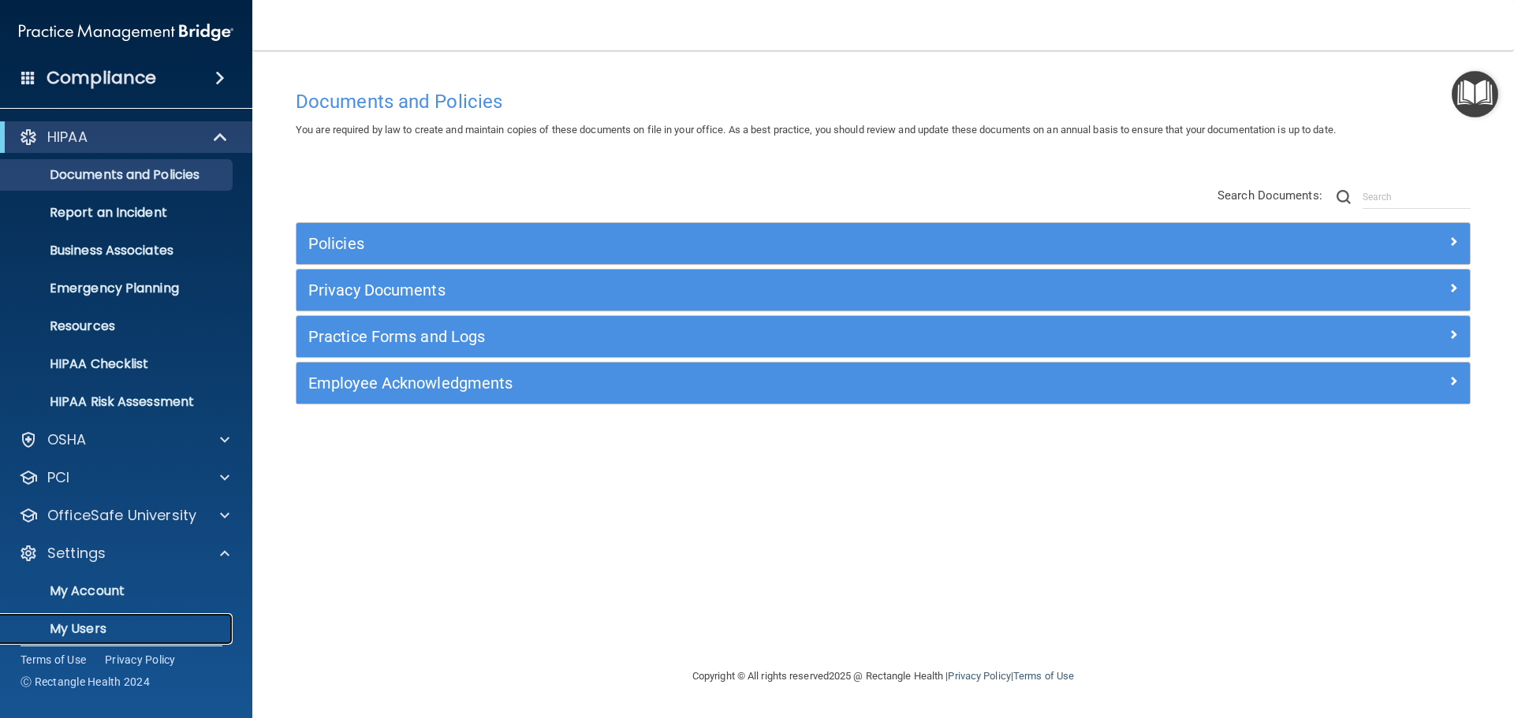
click at [88, 618] on link "My Users" at bounding box center [108, 630] width 248 height 32
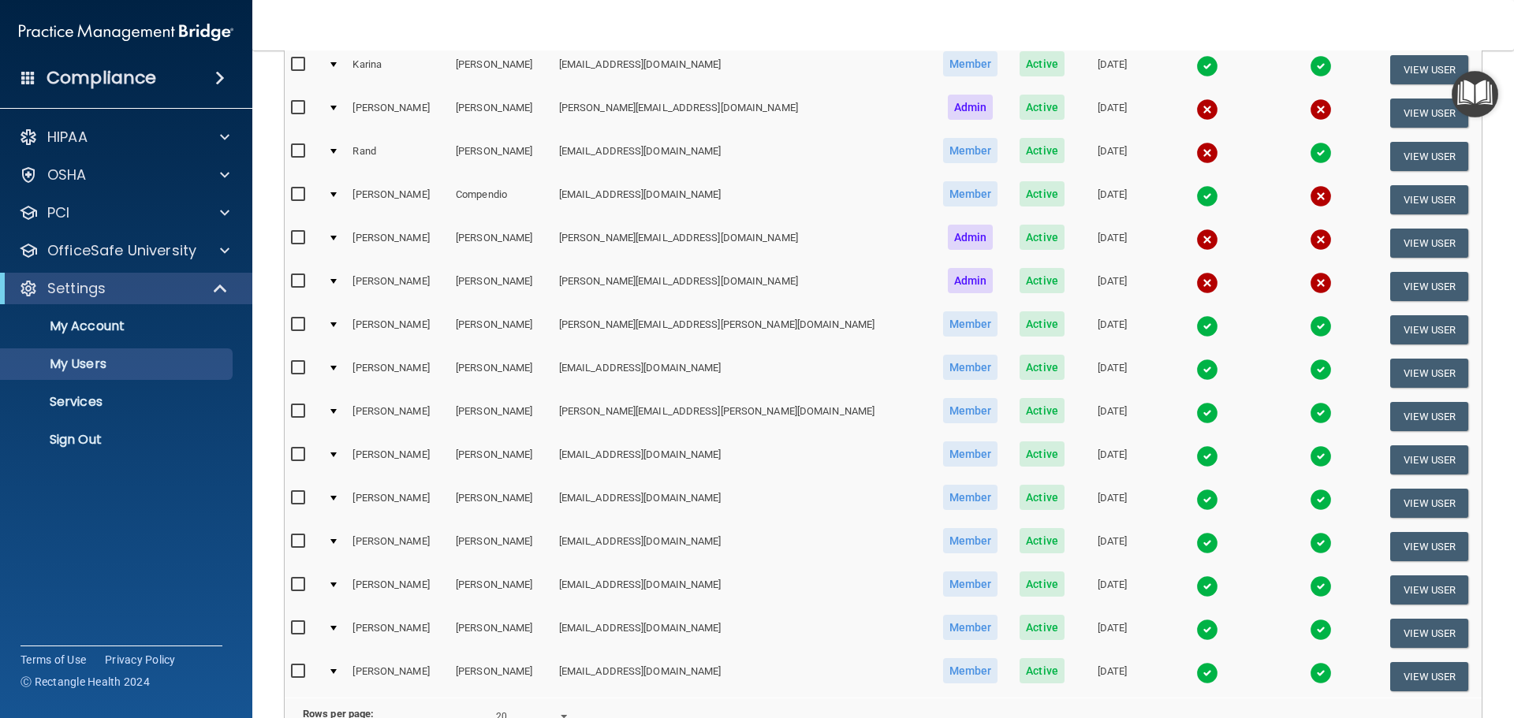
scroll to position [587, 0]
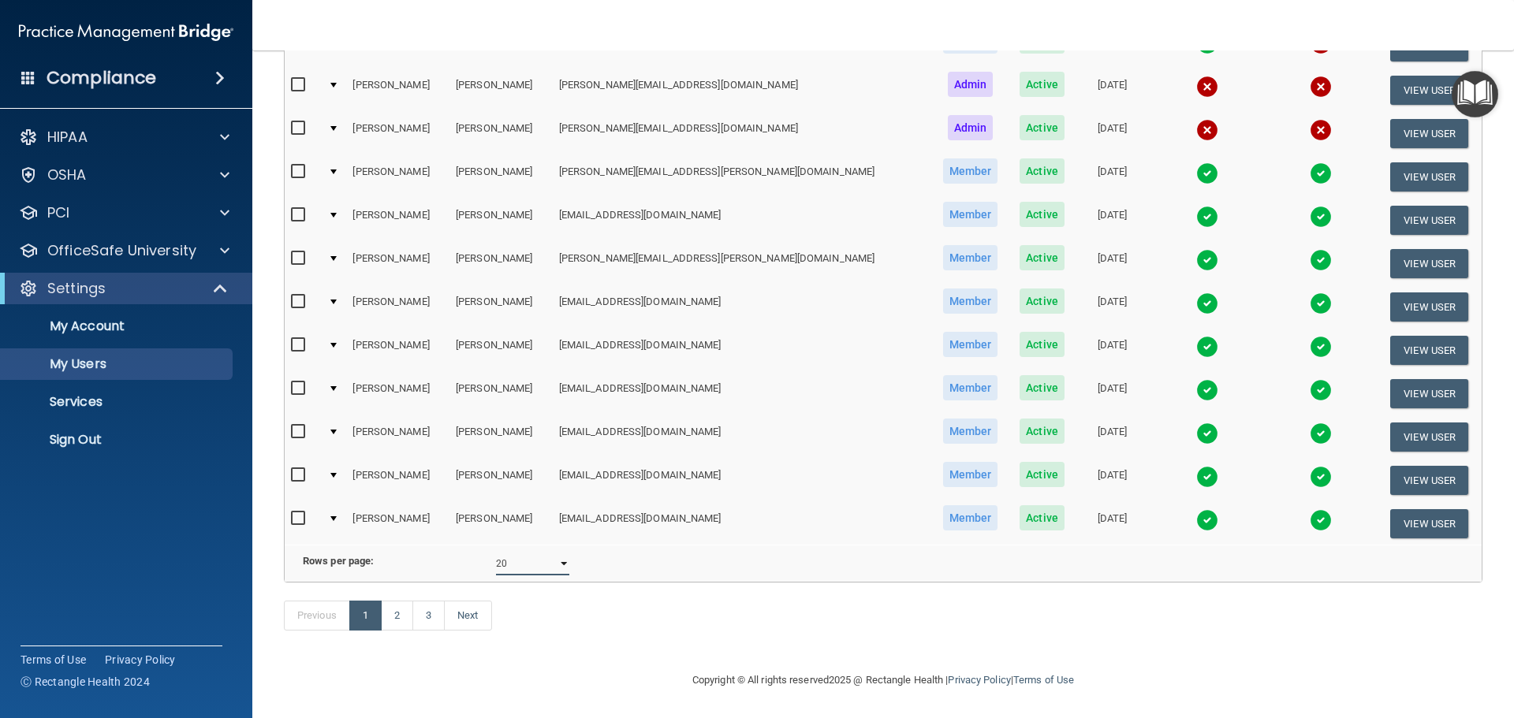
click at [548, 552] on select "10 20 30 40 all" at bounding box center [532, 564] width 73 height 24
select select "43"
click at [496, 552] on select "10 20 30 40 all" at bounding box center [532, 564] width 73 height 24
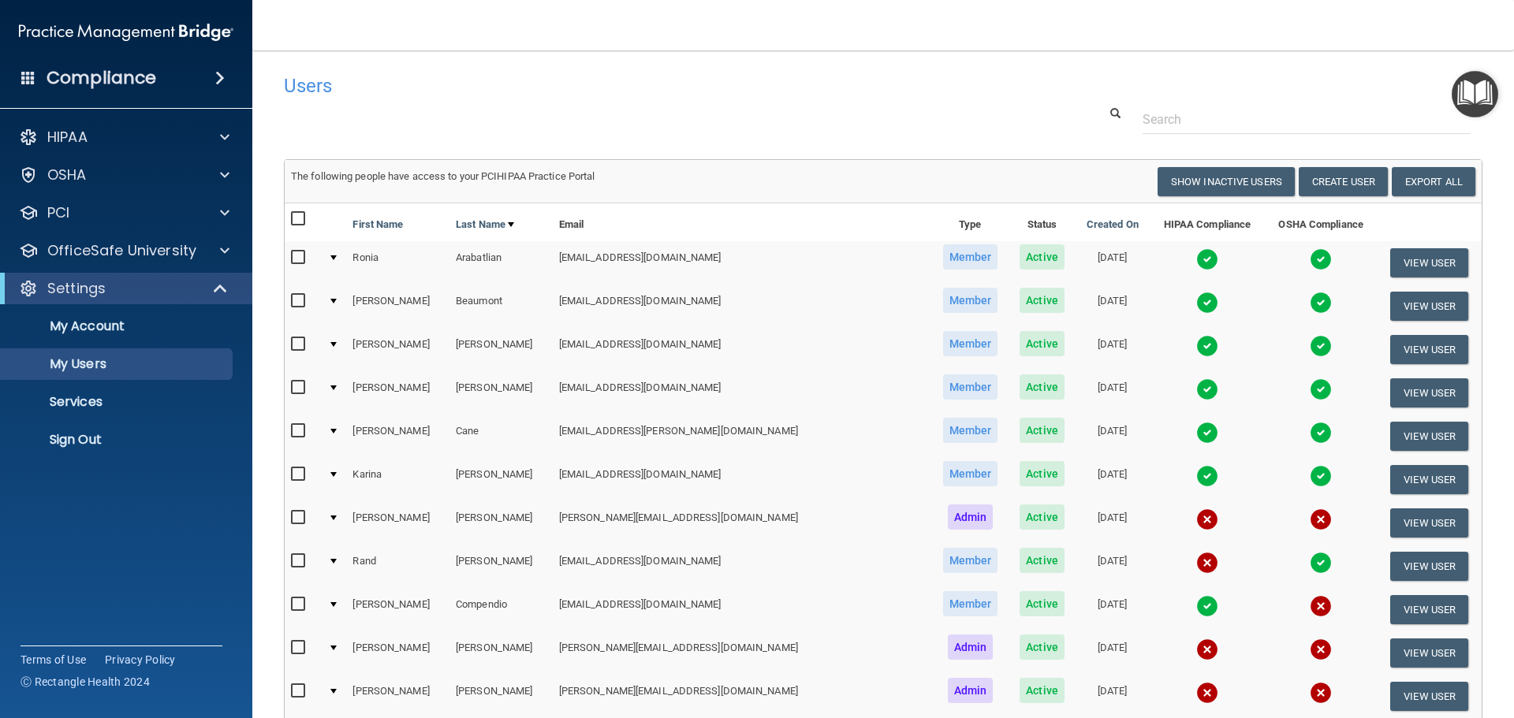
scroll to position [1391, 0]
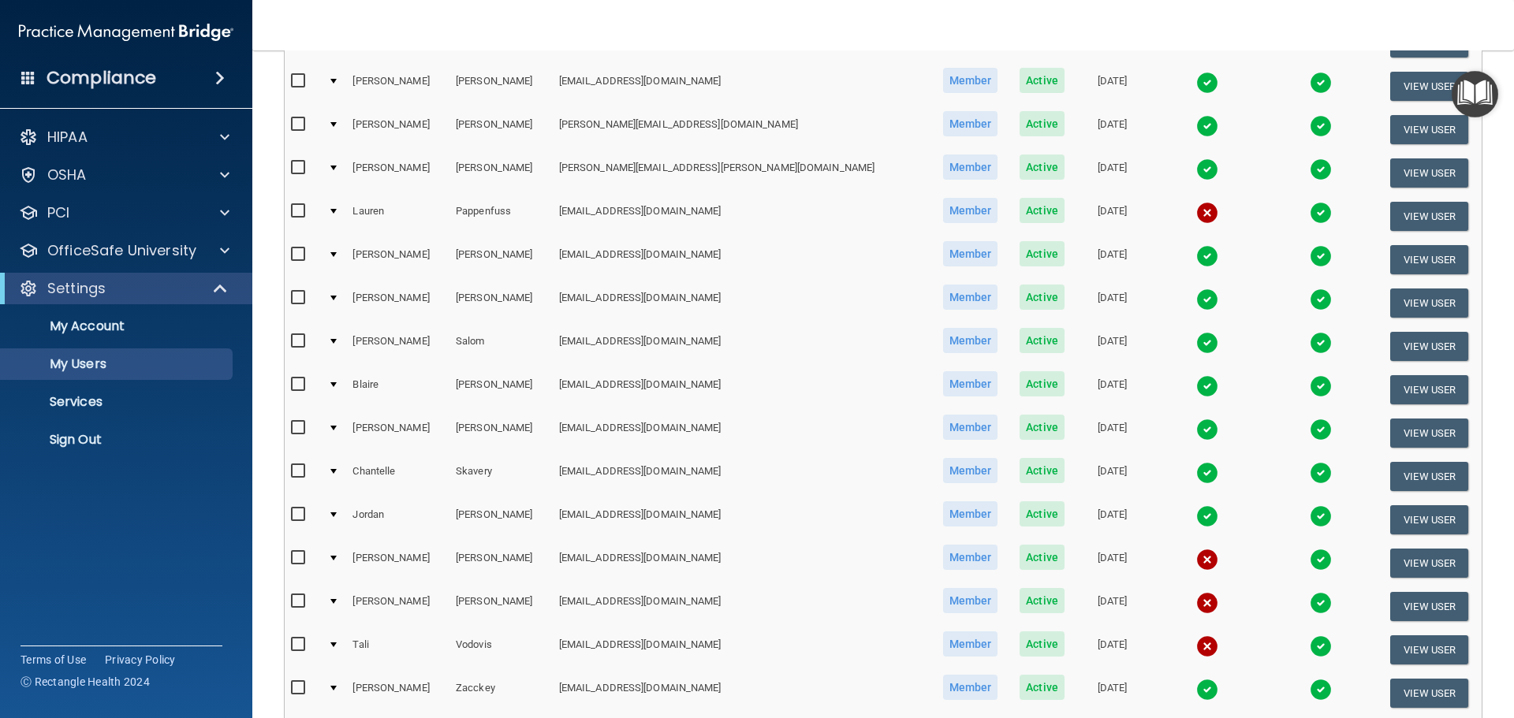
click at [1196, 385] on img at bounding box center [1207, 386] width 22 height 22
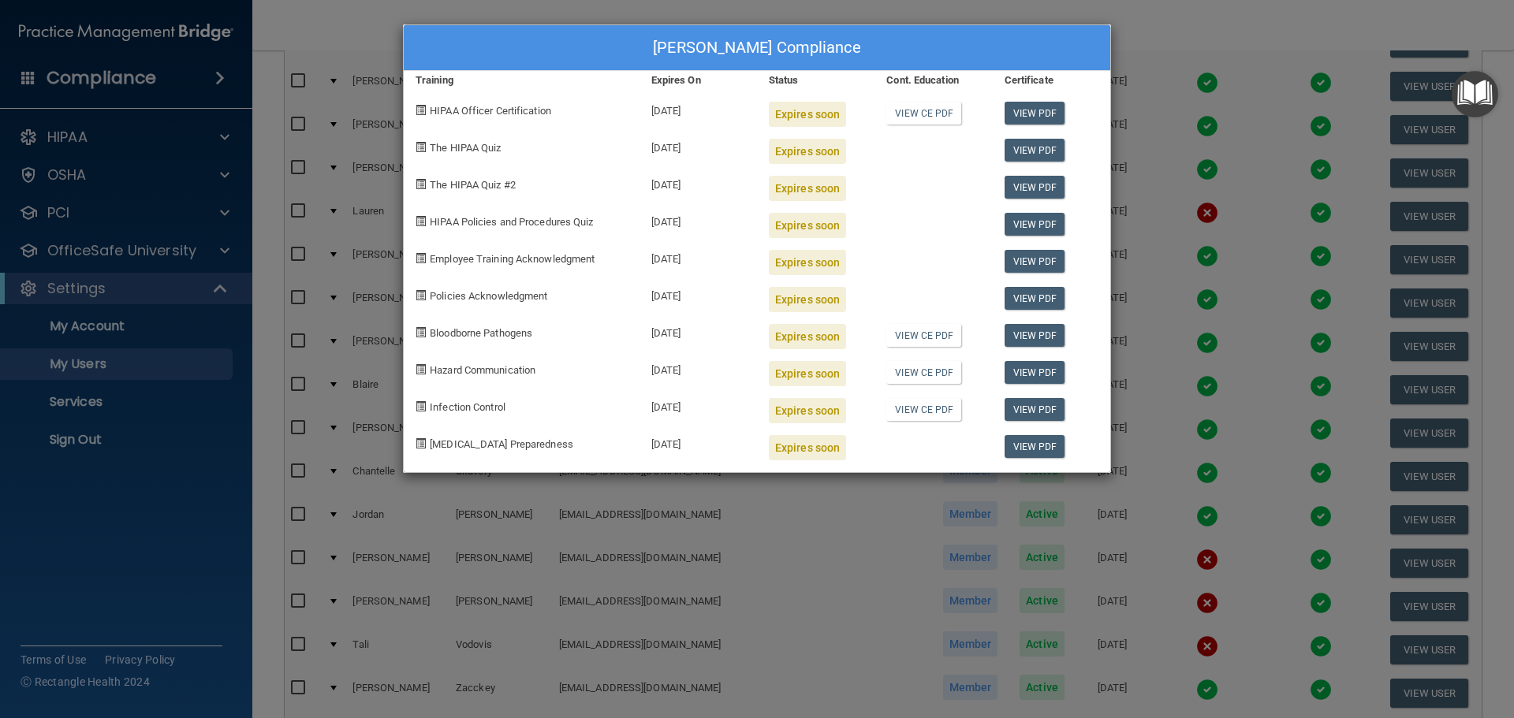
click at [746, 520] on div "Blaire Sharkey's Compliance Training Expires On Status Cont. Education Certific…" at bounding box center [757, 359] width 1514 height 718
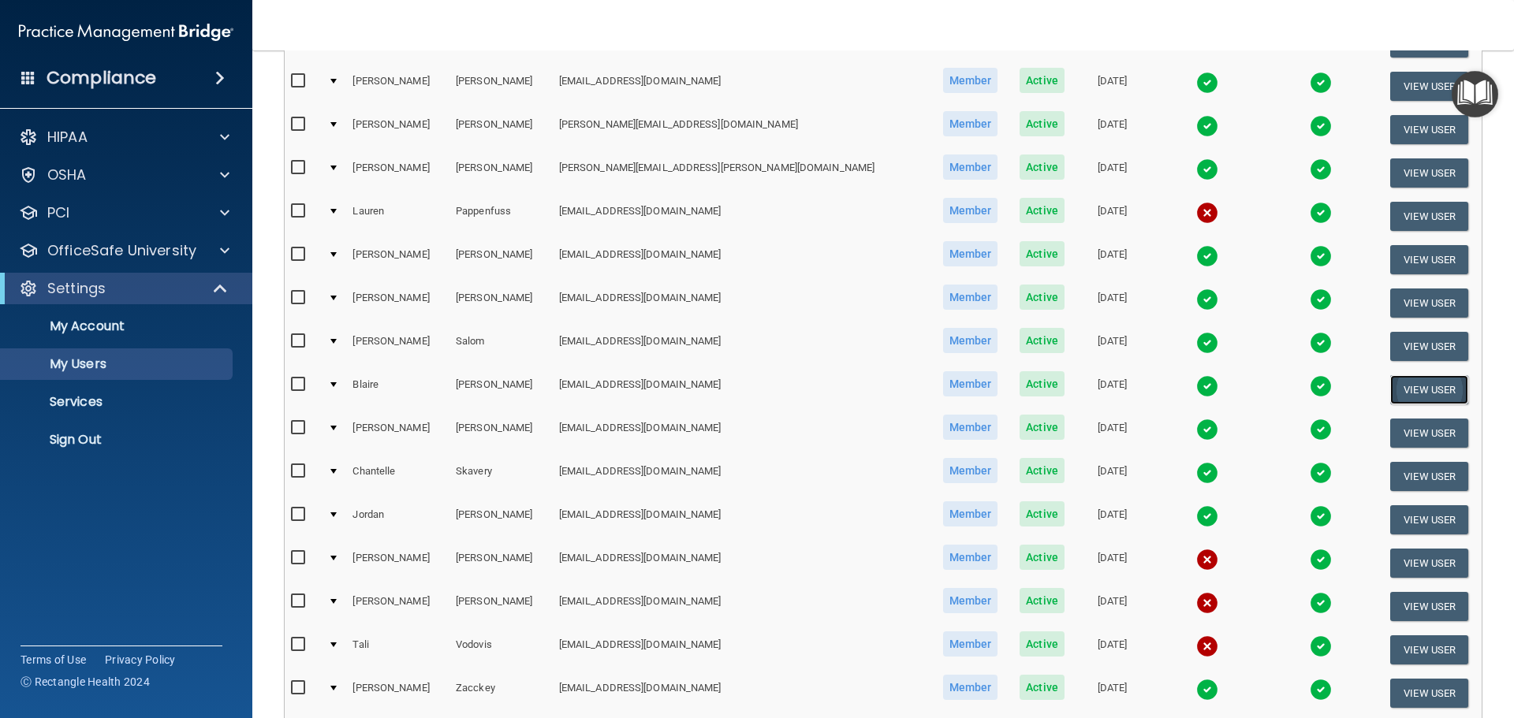
click at [1412, 391] on button "View User" at bounding box center [1429, 389] width 78 height 29
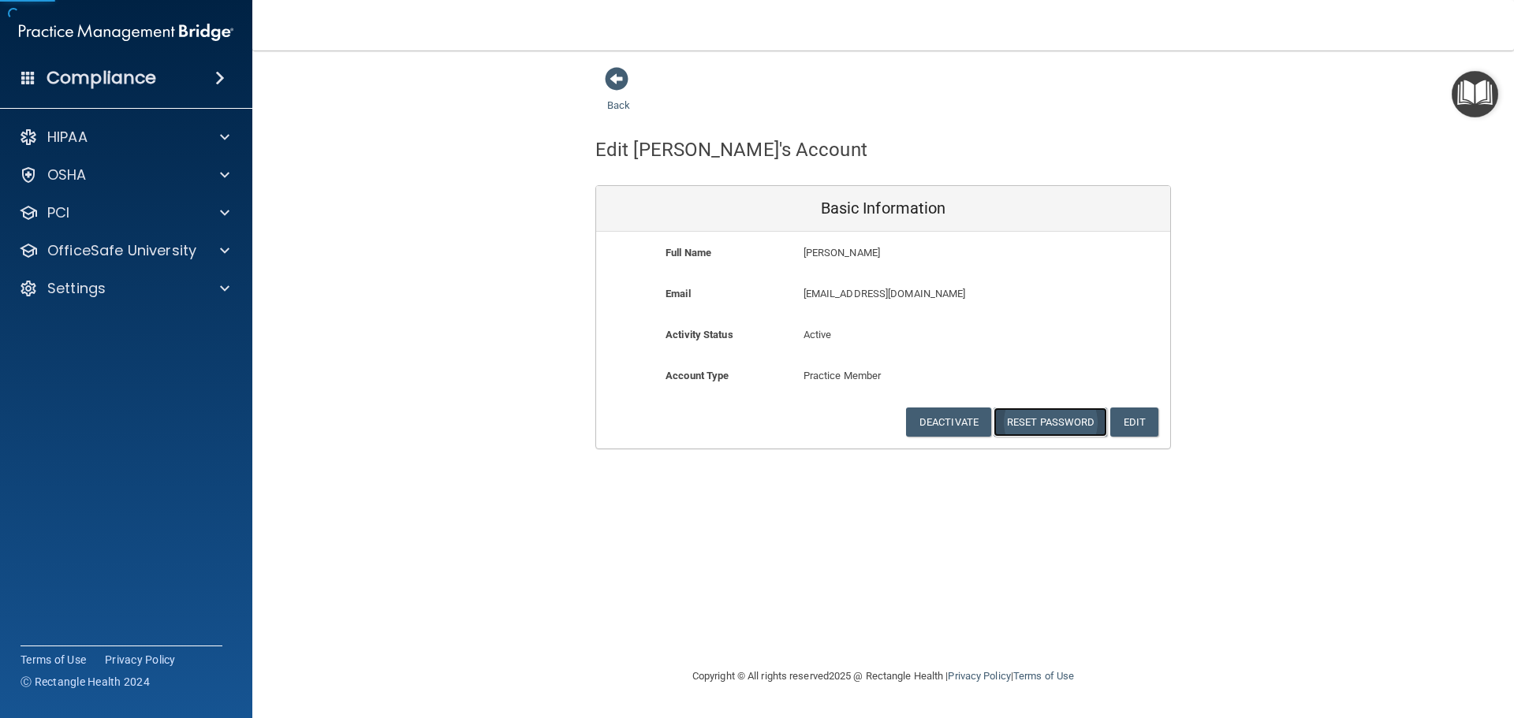
click at [1031, 426] on button "Reset Password" at bounding box center [1051, 422] width 114 height 29
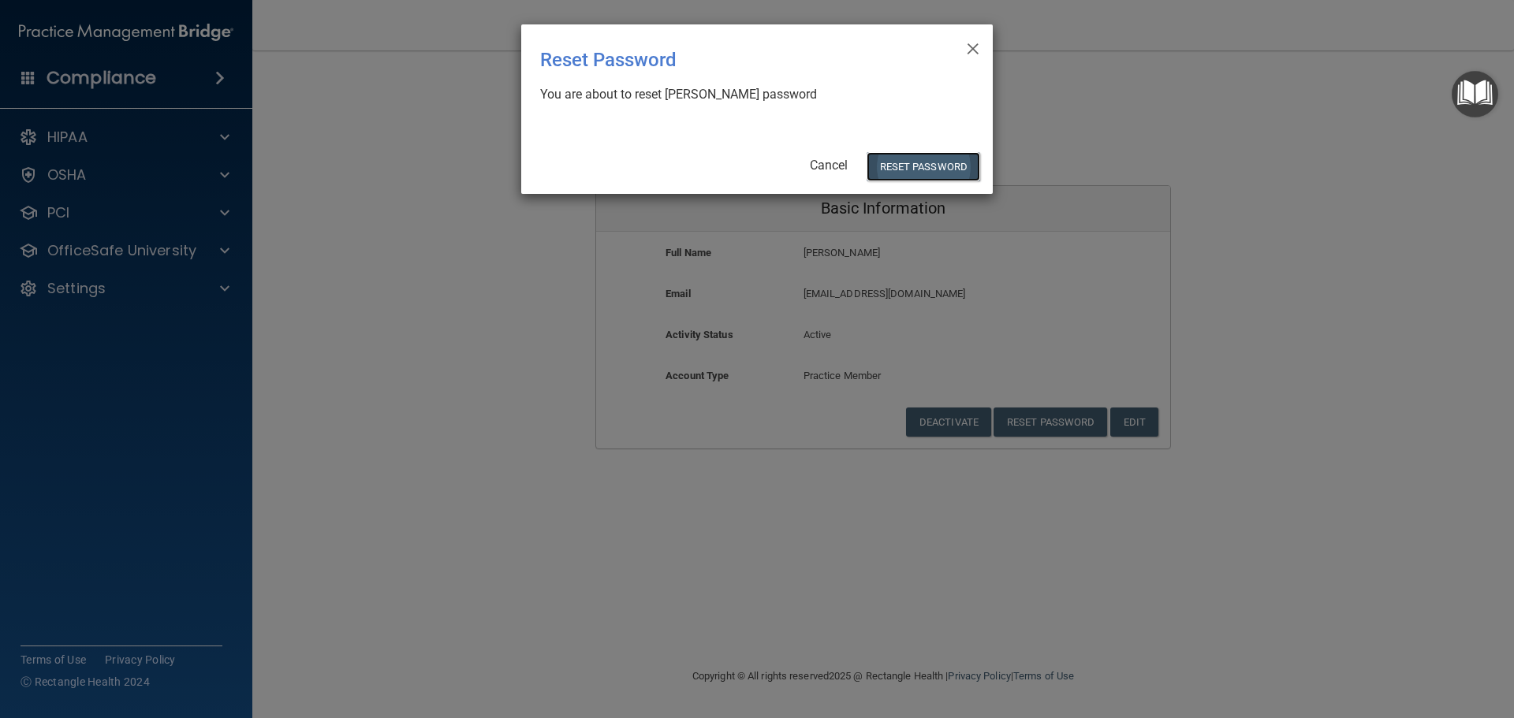
click at [894, 161] on button "Reset Password" at bounding box center [924, 166] width 114 height 29
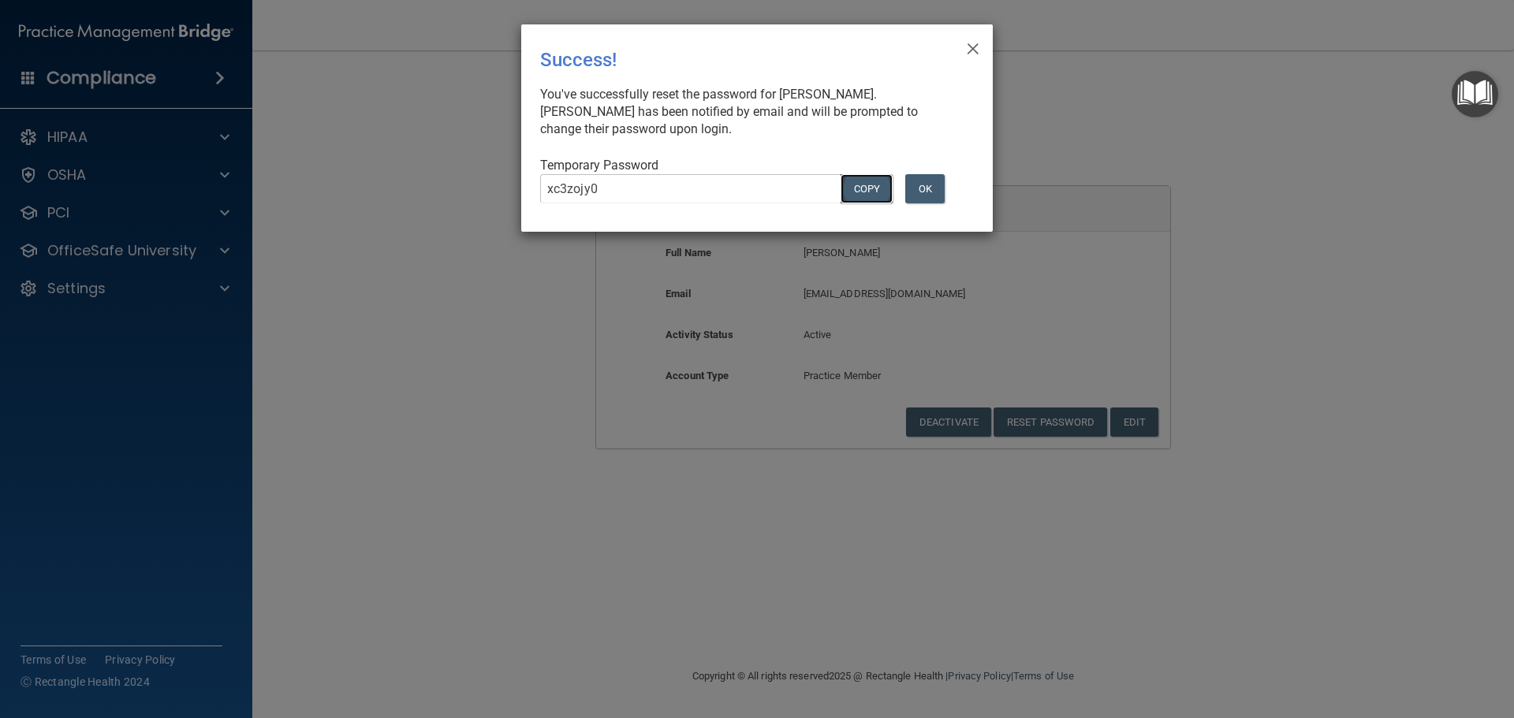
click at [856, 187] on button "COPY" at bounding box center [867, 188] width 52 height 29
click at [909, 196] on button "OK" at bounding box center [924, 188] width 39 height 29
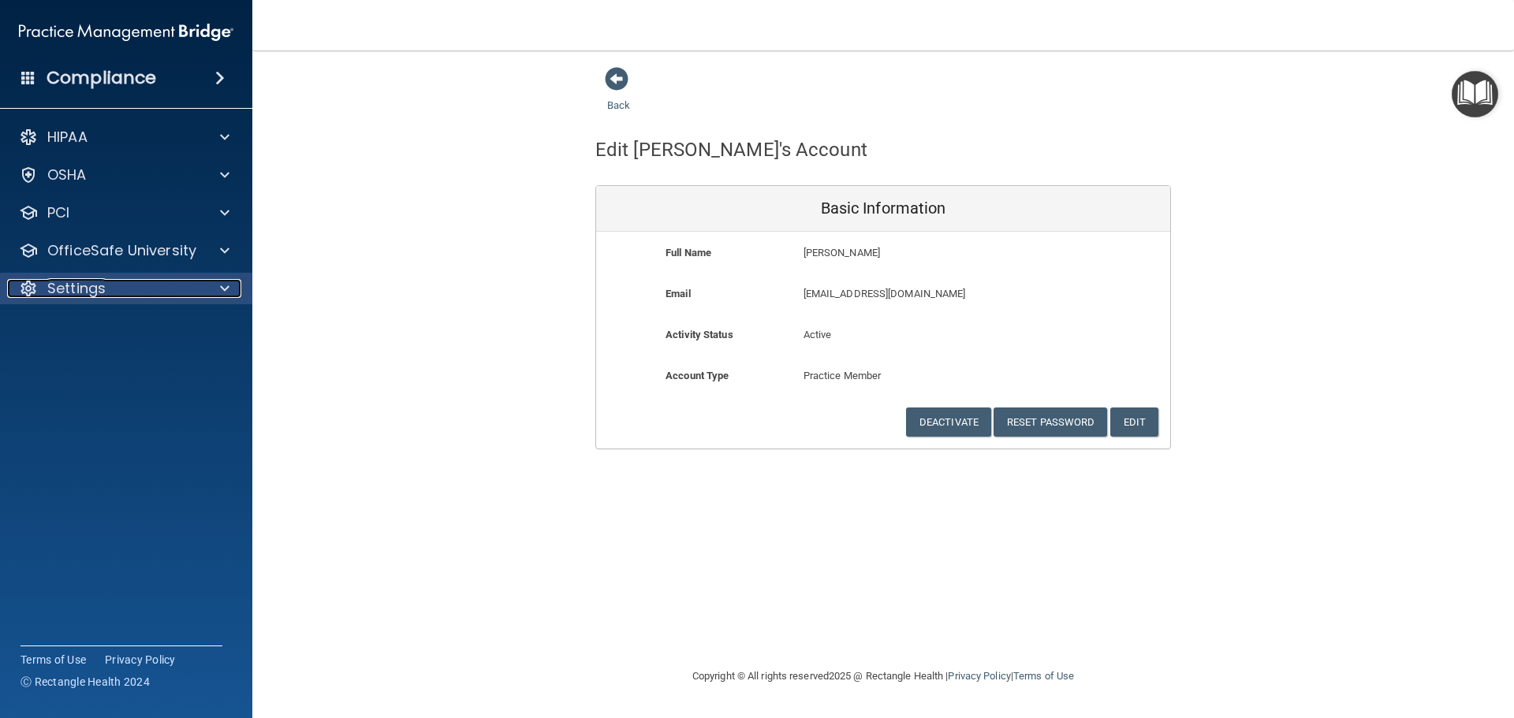
click at [95, 279] on p "Settings" at bounding box center [76, 288] width 58 height 19
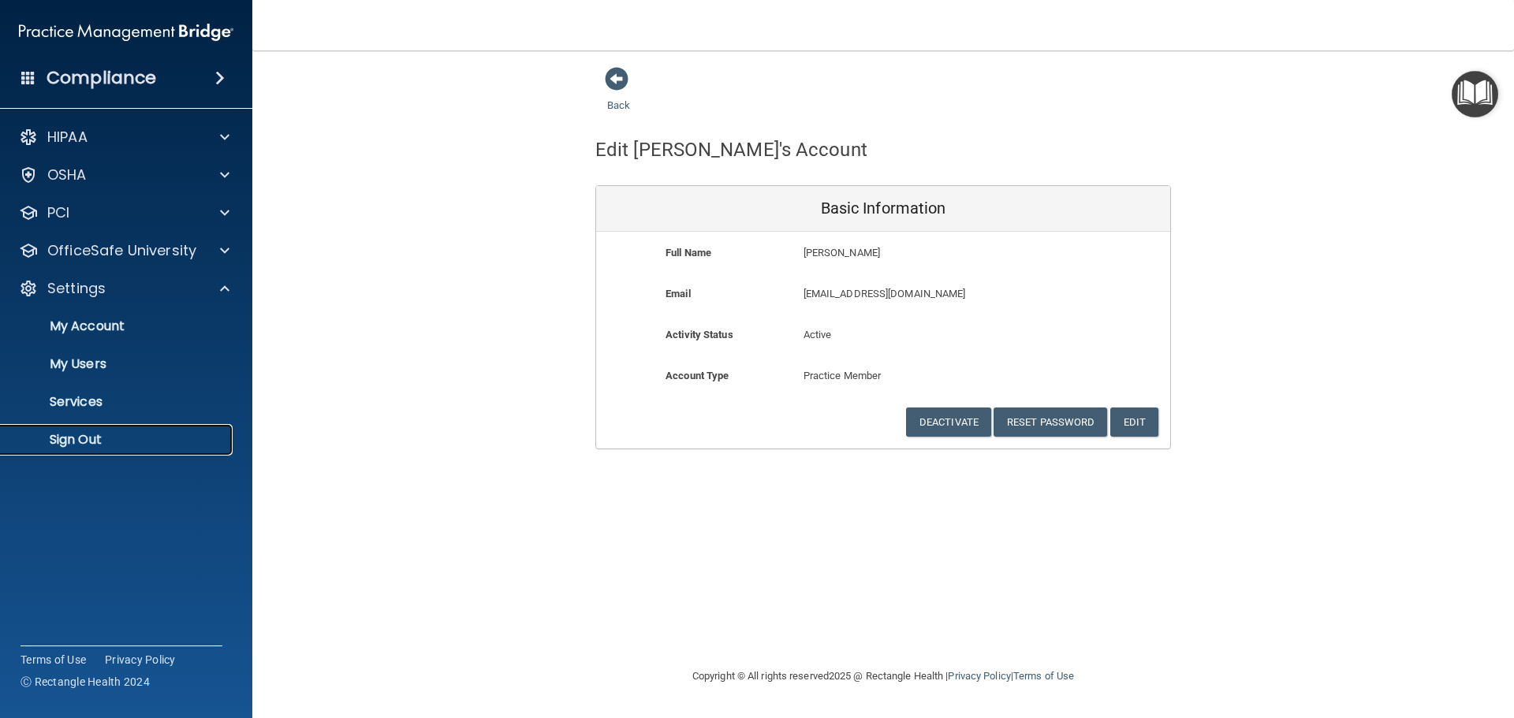
click at [129, 436] on p "Sign Out" at bounding box center [117, 440] width 215 height 16
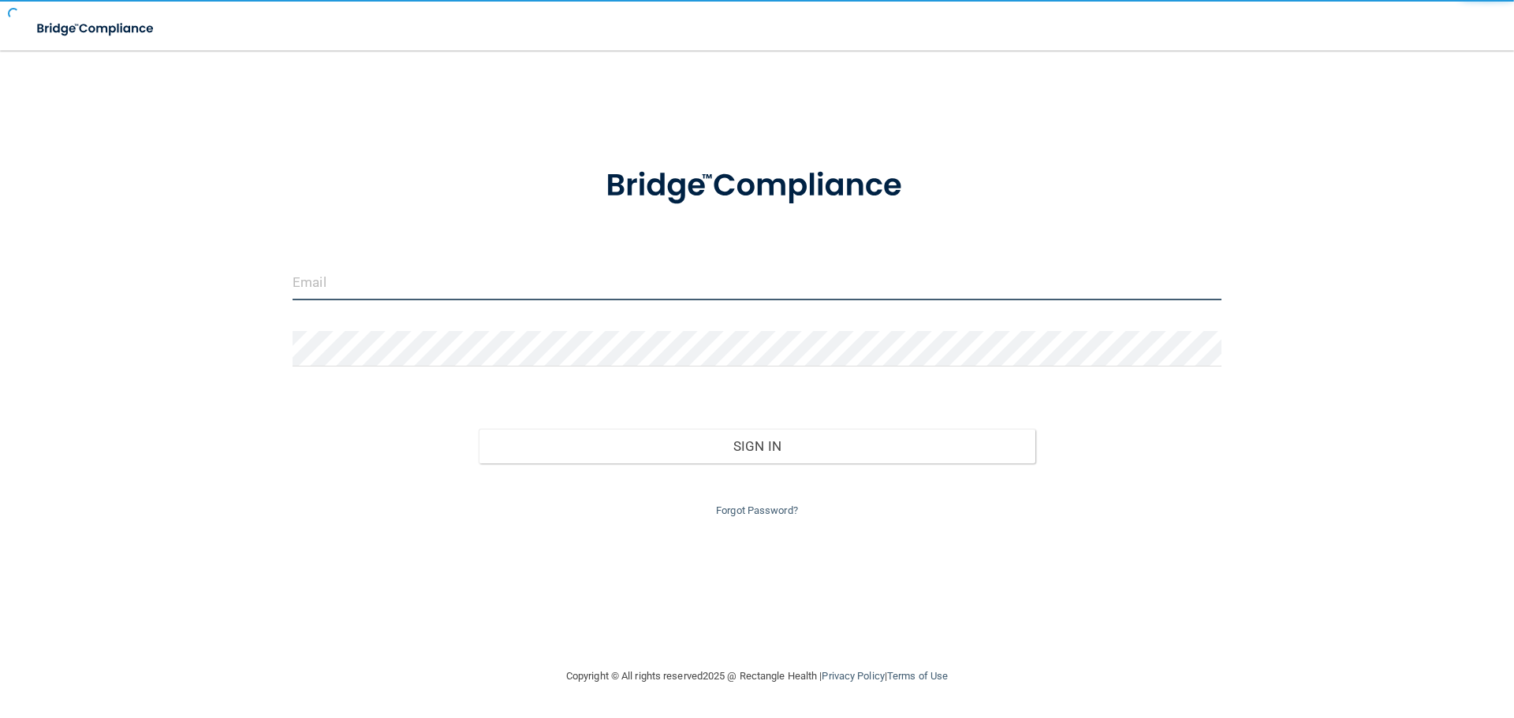
type input "dsherlock@rectanglehealth.com"
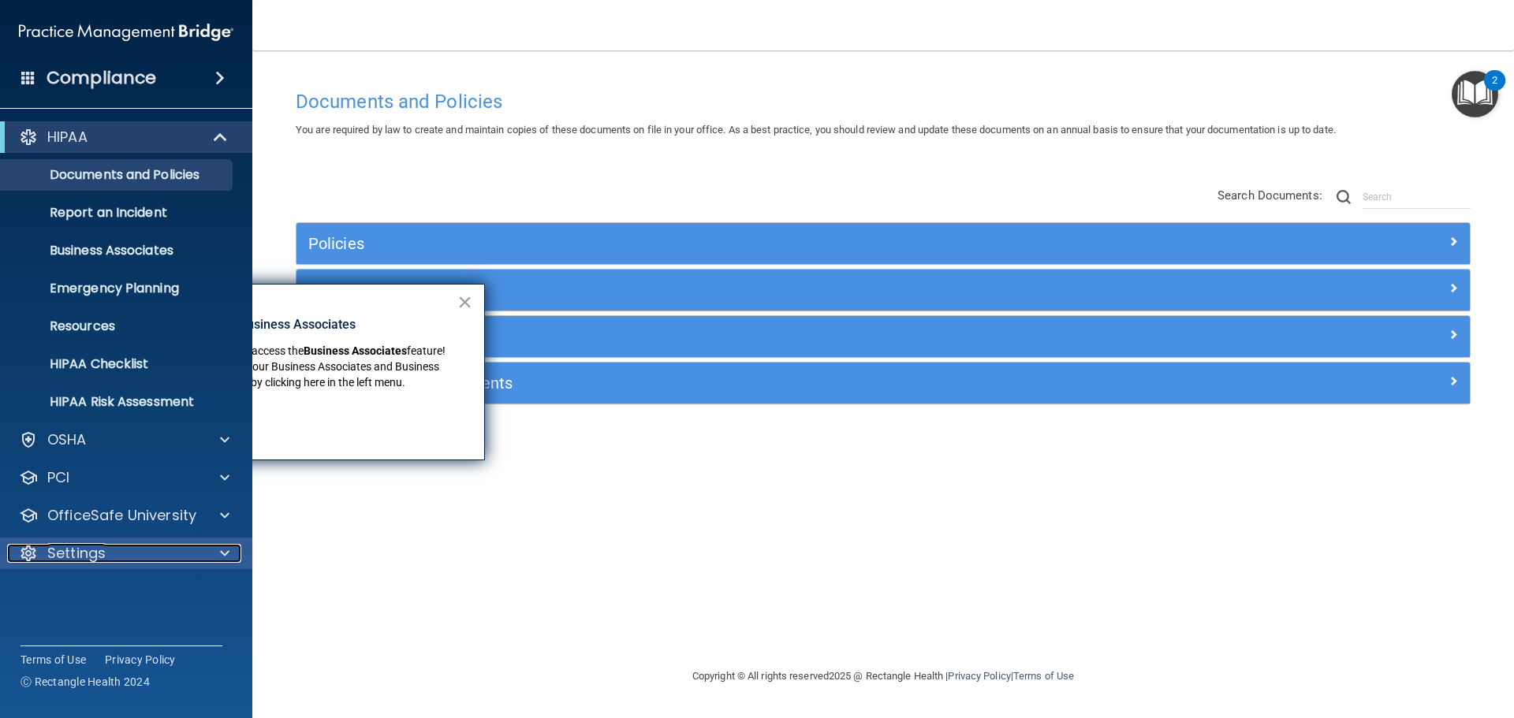
click at [143, 558] on div "Settings" at bounding box center [105, 553] width 196 height 19
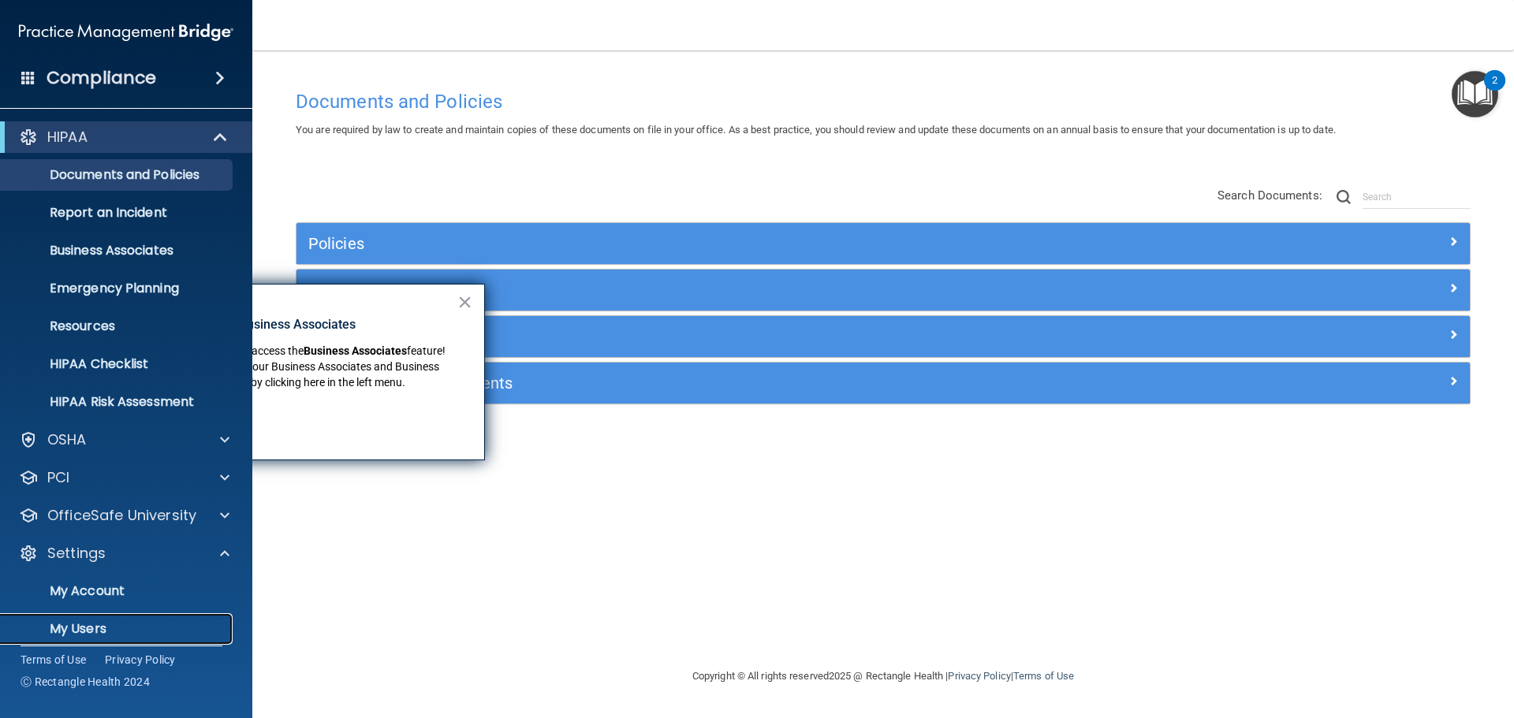
click at [110, 628] on p "My Users" at bounding box center [117, 629] width 215 height 16
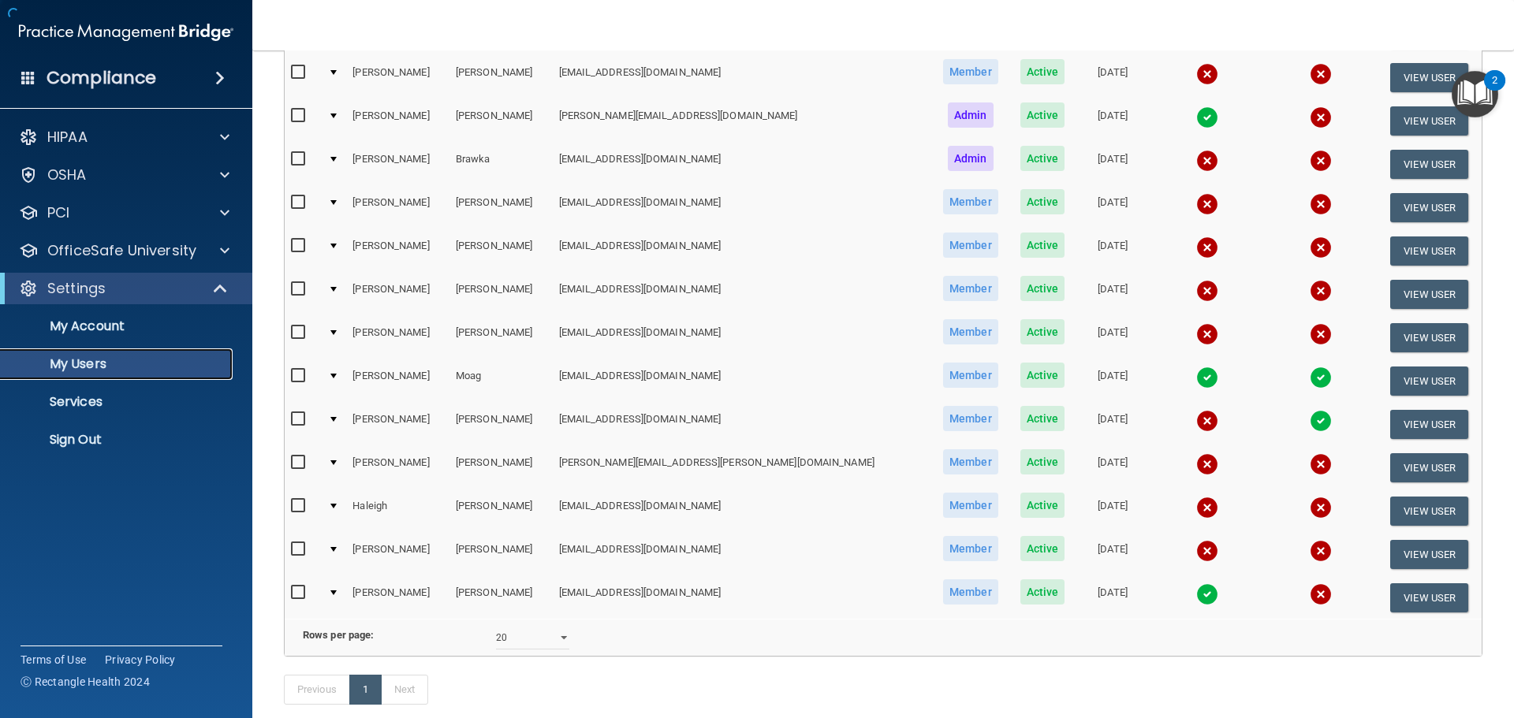
scroll to position [326, 0]
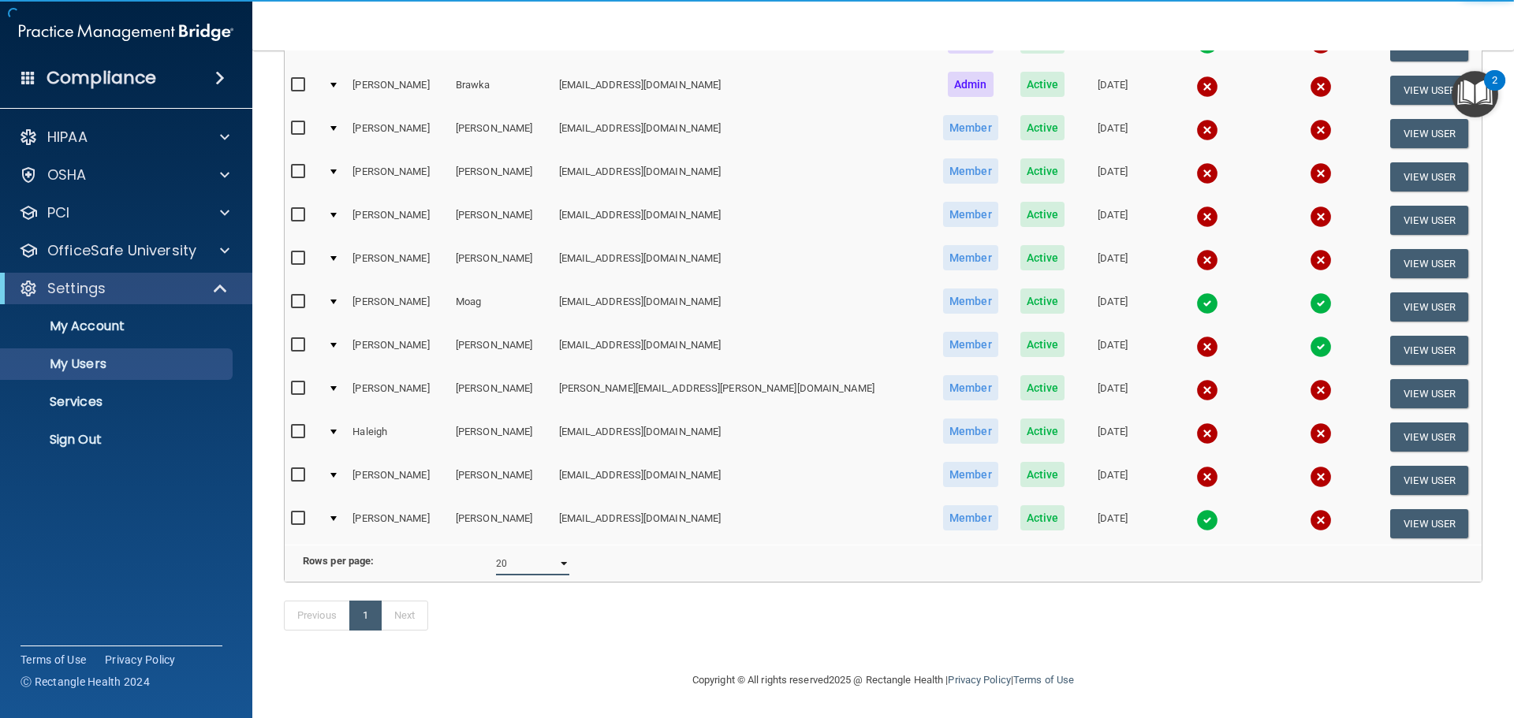
click at [526, 552] on select "10 20 30 40 all" at bounding box center [532, 564] width 73 height 24
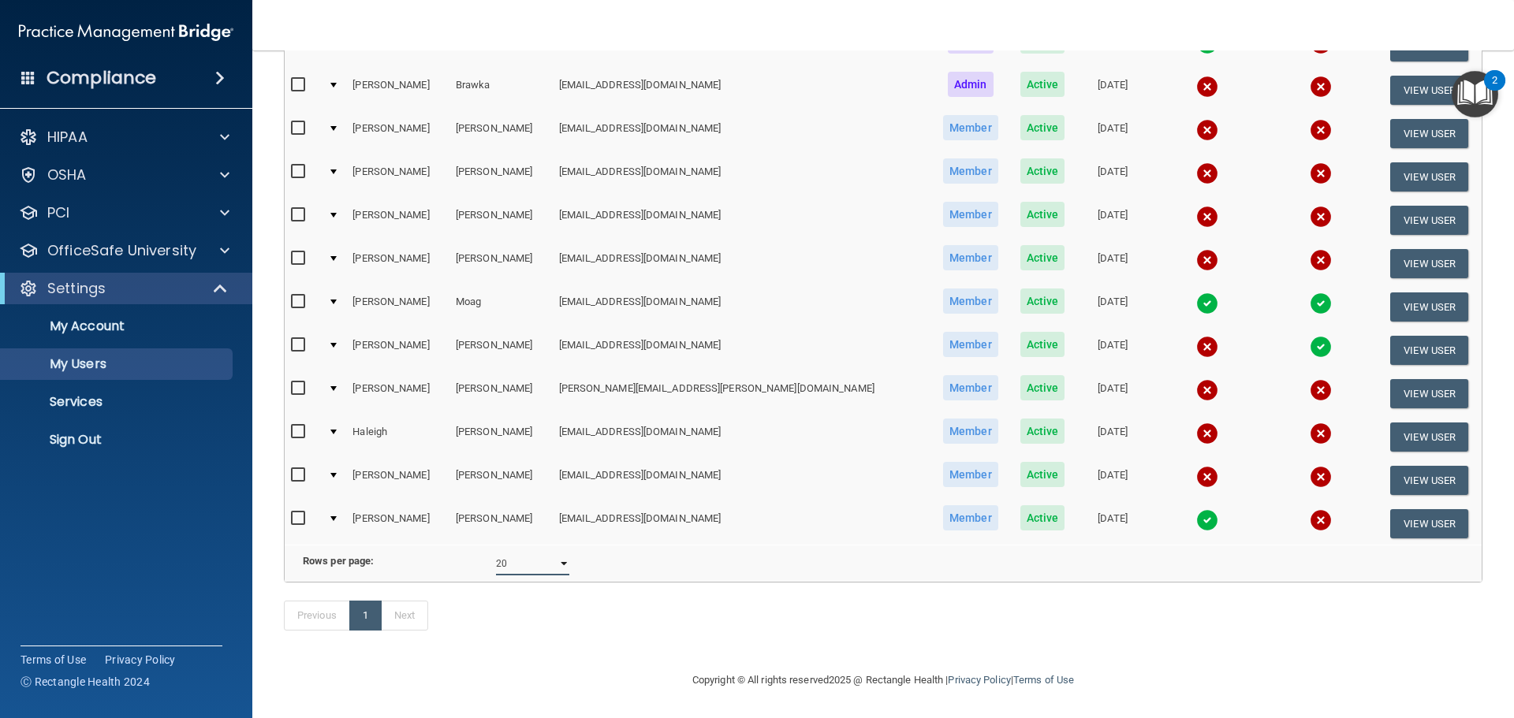
select select "14"
click at [496, 552] on select "10 20 30 40 all" at bounding box center [532, 564] width 73 height 24
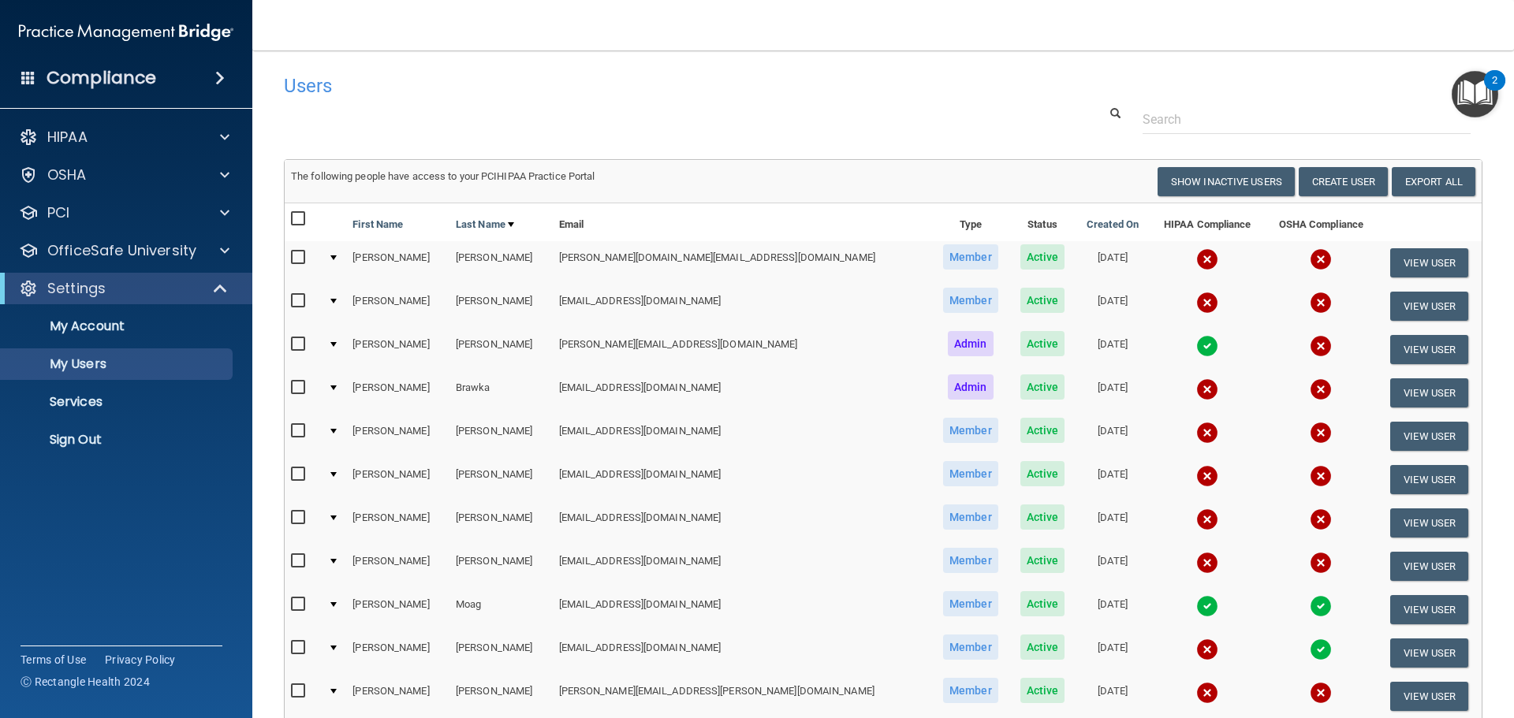
click at [1196, 521] on img at bounding box center [1207, 520] width 22 height 22
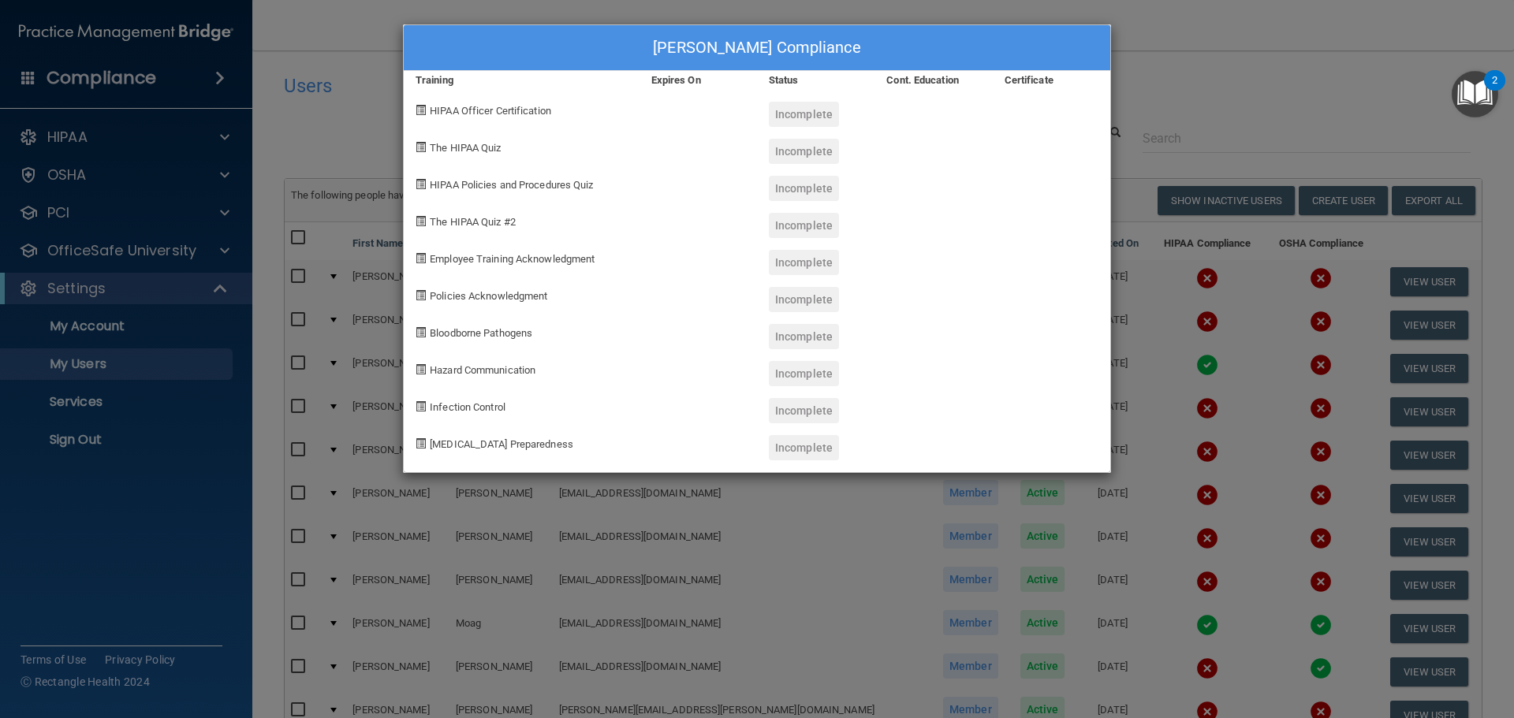
drag, startPoint x: 947, startPoint y: 499, endPoint x: 935, endPoint y: 500, distance: 12.6
click at [946, 499] on div "Melinda Glover's Compliance Training Expires On Status Cont. Education Certific…" at bounding box center [757, 359] width 1514 height 718
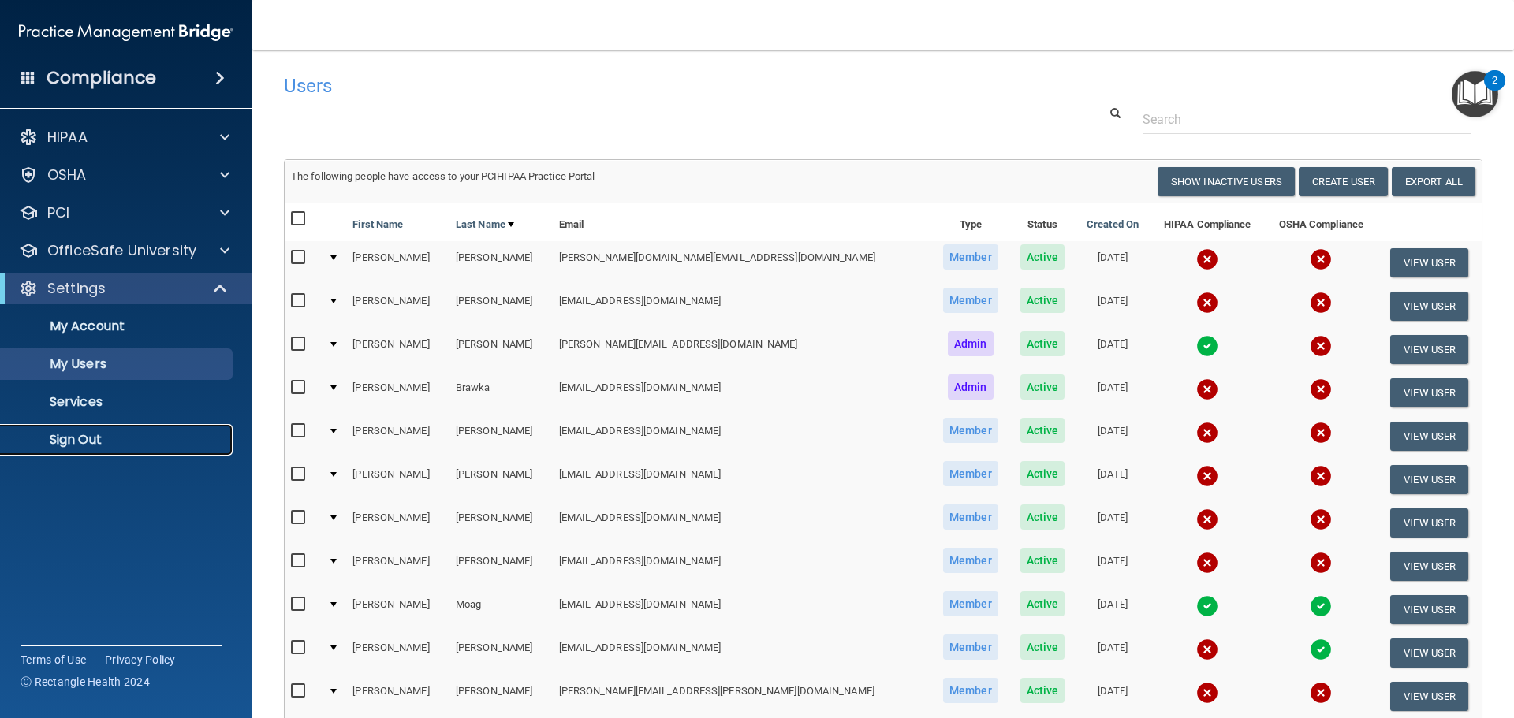
click at [96, 437] on p "Sign Out" at bounding box center [117, 440] width 215 height 16
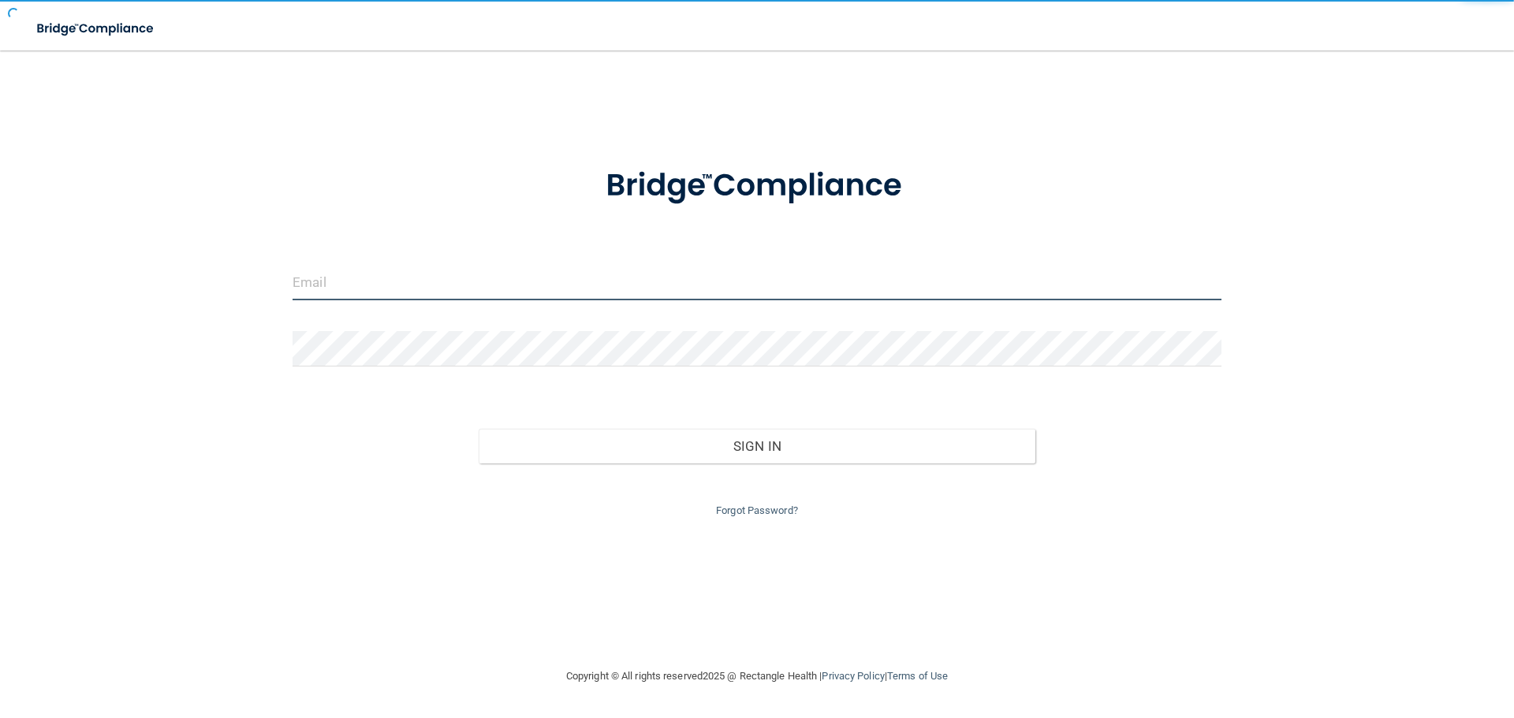
type input "dsherlock@rectanglehealth.com"
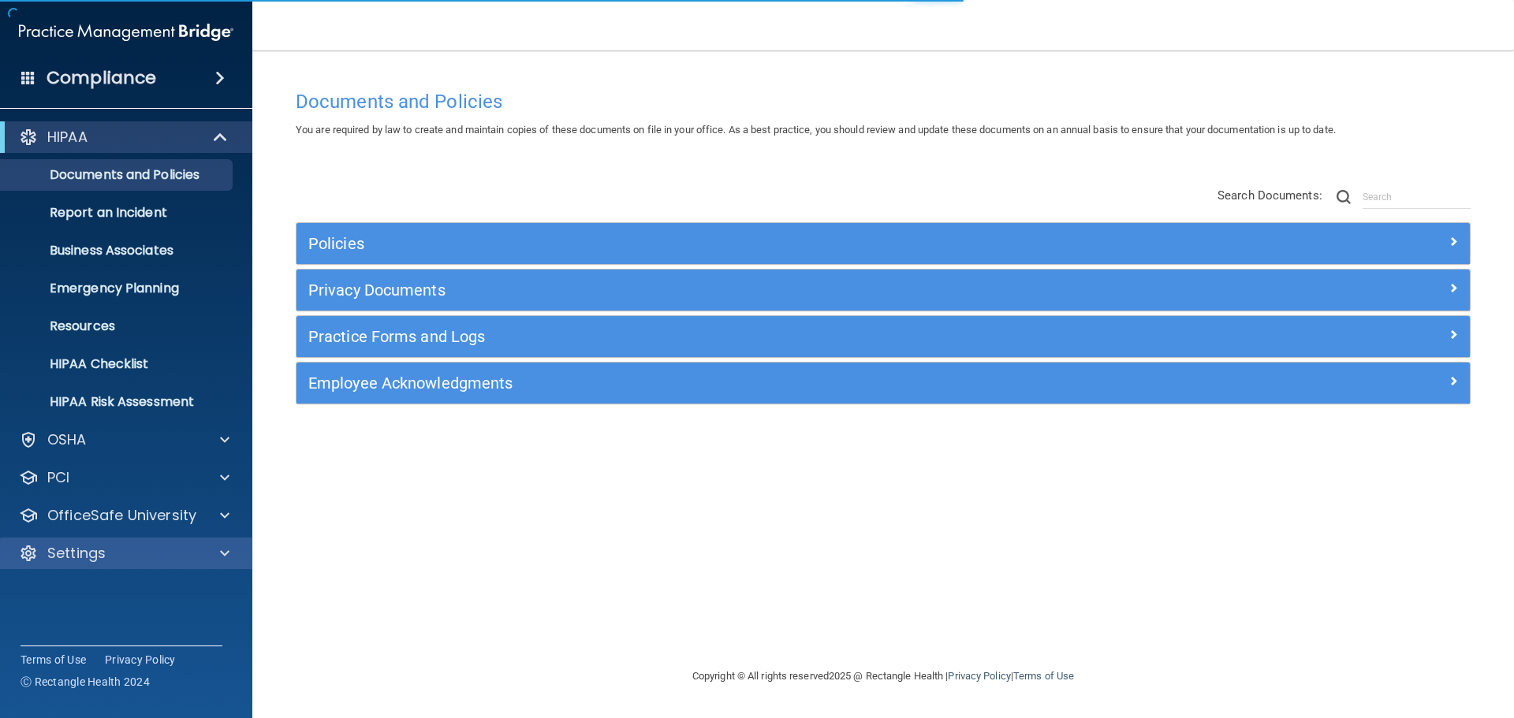
click at [168, 542] on div "Settings" at bounding box center [126, 554] width 253 height 32
click at [206, 564] on div "Settings" at bounding box center [126, 554] width 253 height 32
click at [219, 554] on div at bounding box center [222, 553] width 39 height 19
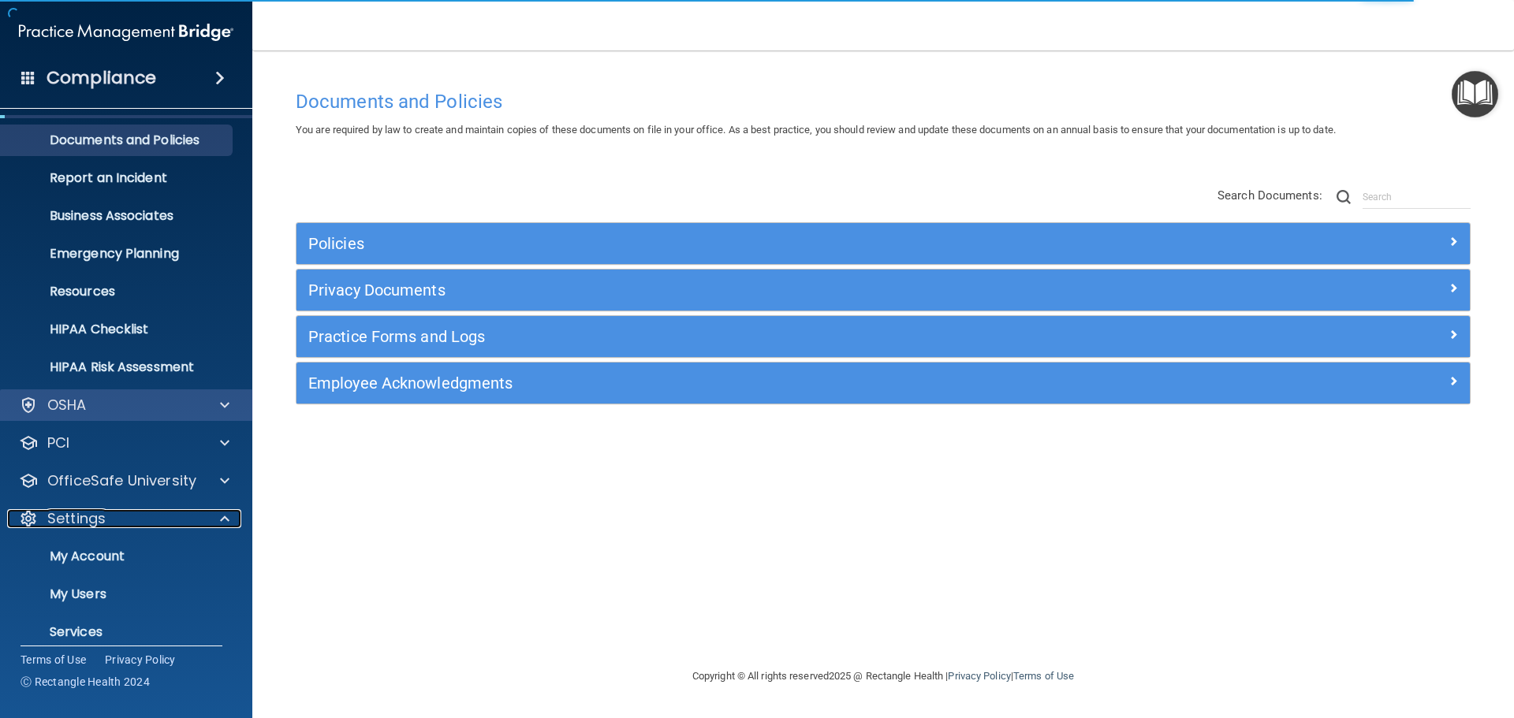
scroll to position [88, 0]
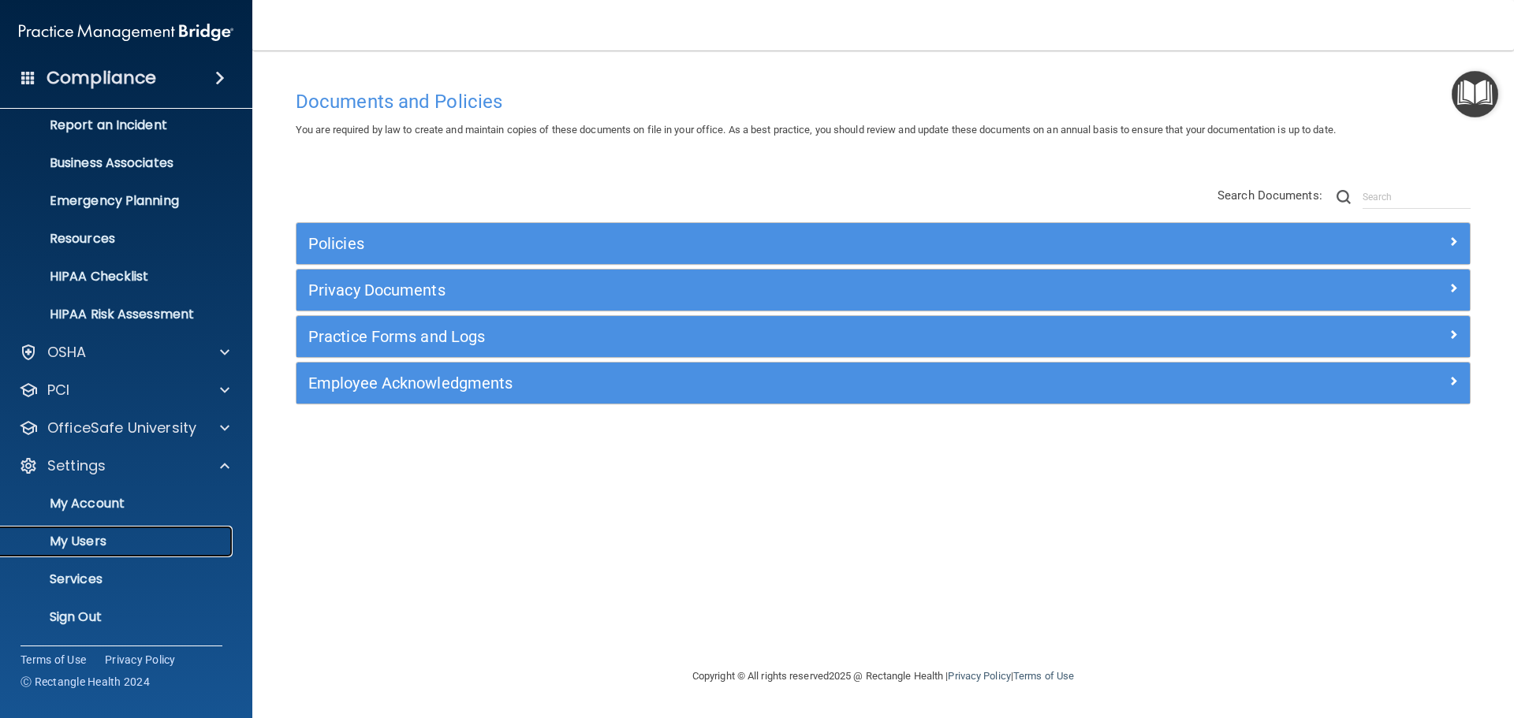
click at [97, 529] on link "My Users" at bounding box center [108, 542] width 248 height 32
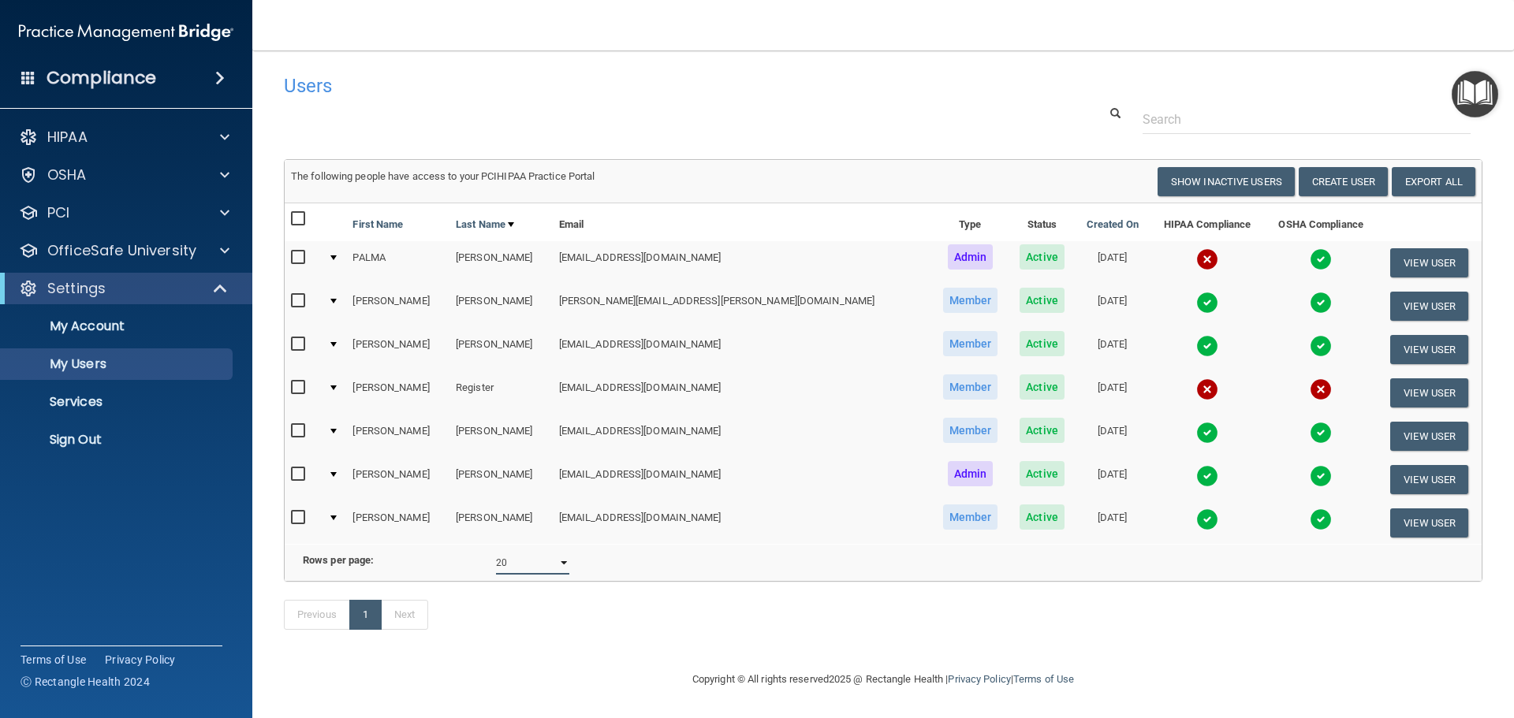
click at [515, 574] on select "10 20 30 40 all" at bounding box center [532, 563] width 73 height 24
select select "7"
click at [496, 563] on select "10 20 30 40 all" at bounding box center [532, 563] width 73 height 24
click at [299, 388] on input "checkbox" at bounding box center [300, 388] width 18 height 13
checkbox input "true"
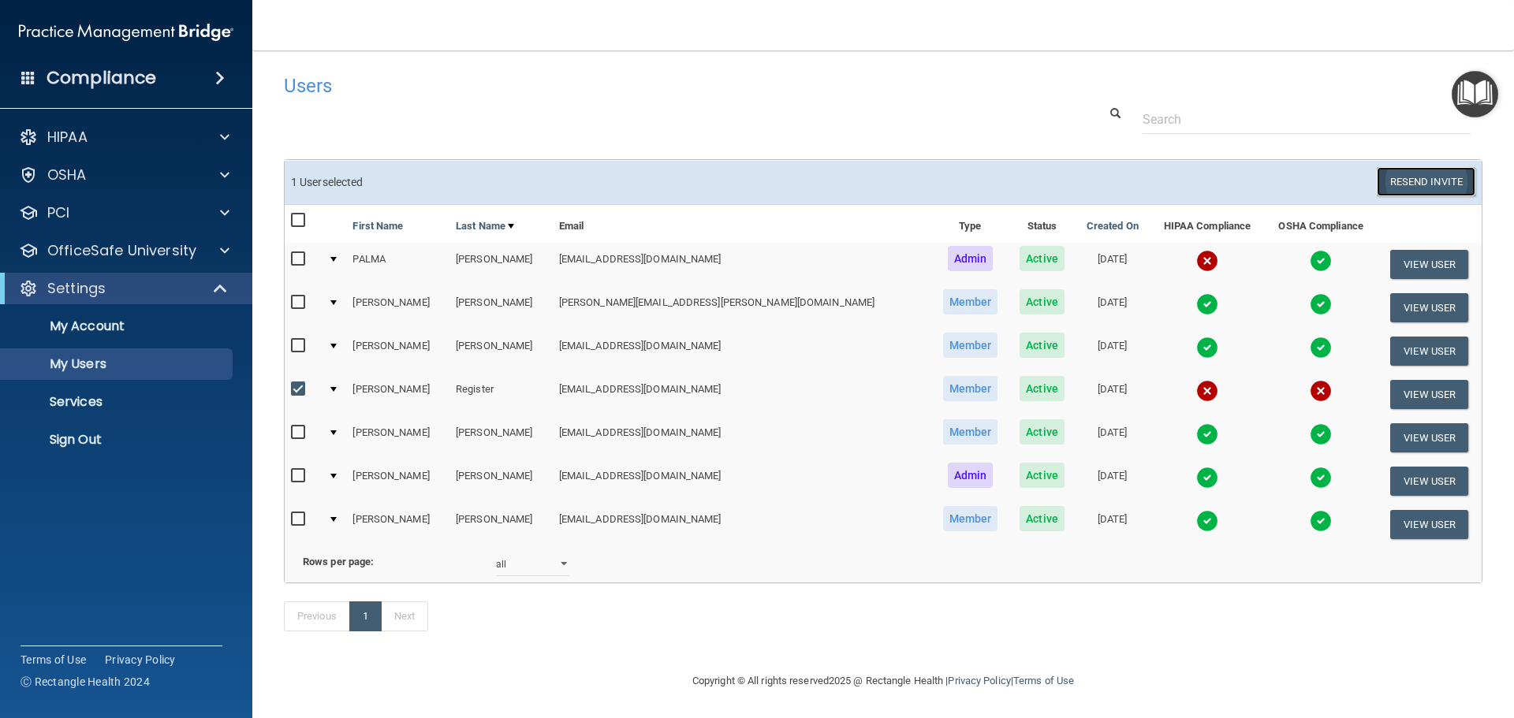
click at [1419, 181] on button "Resend Invite" at bounding box center [1426, 181] width 99 height 29
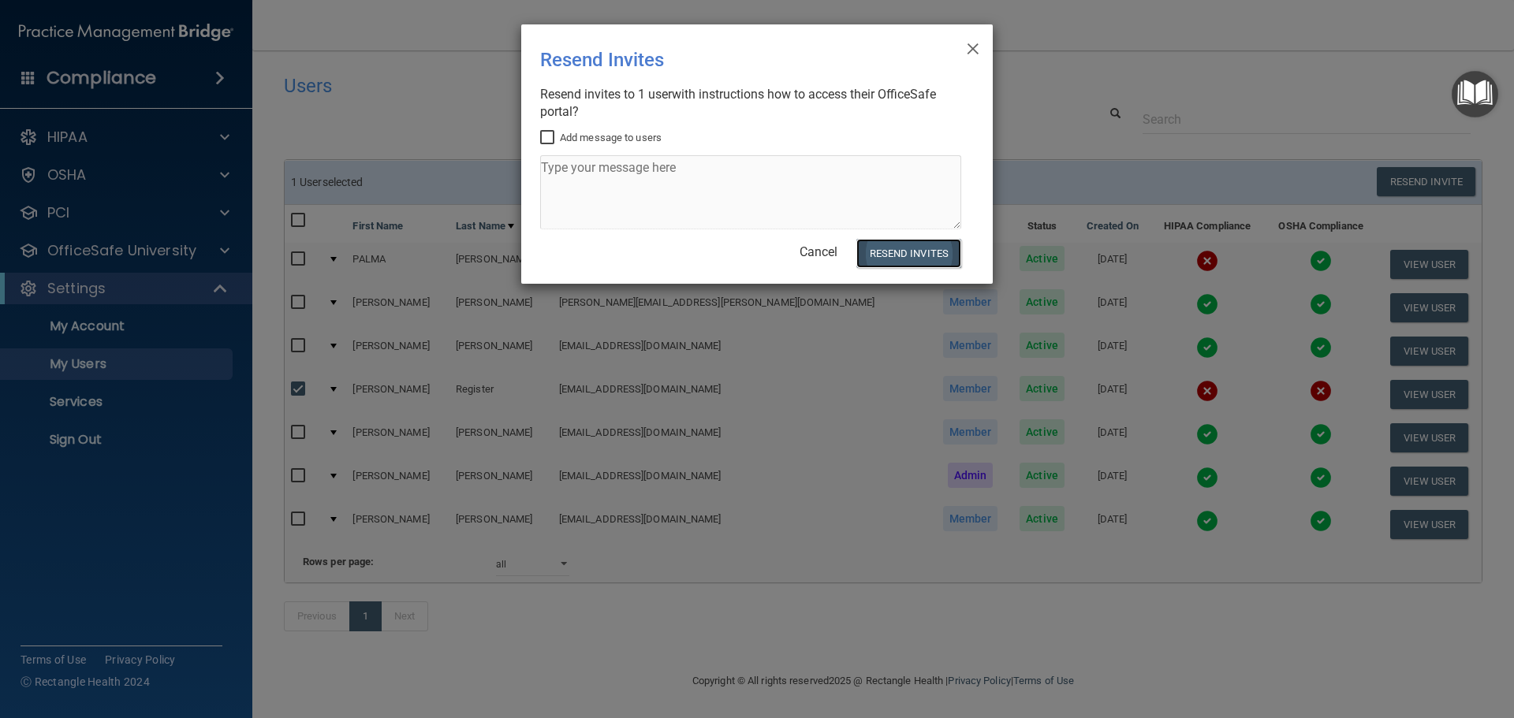
click at [900, 266] on button "Resend Invites" at bounding box center [908, 253] width 105 height 29
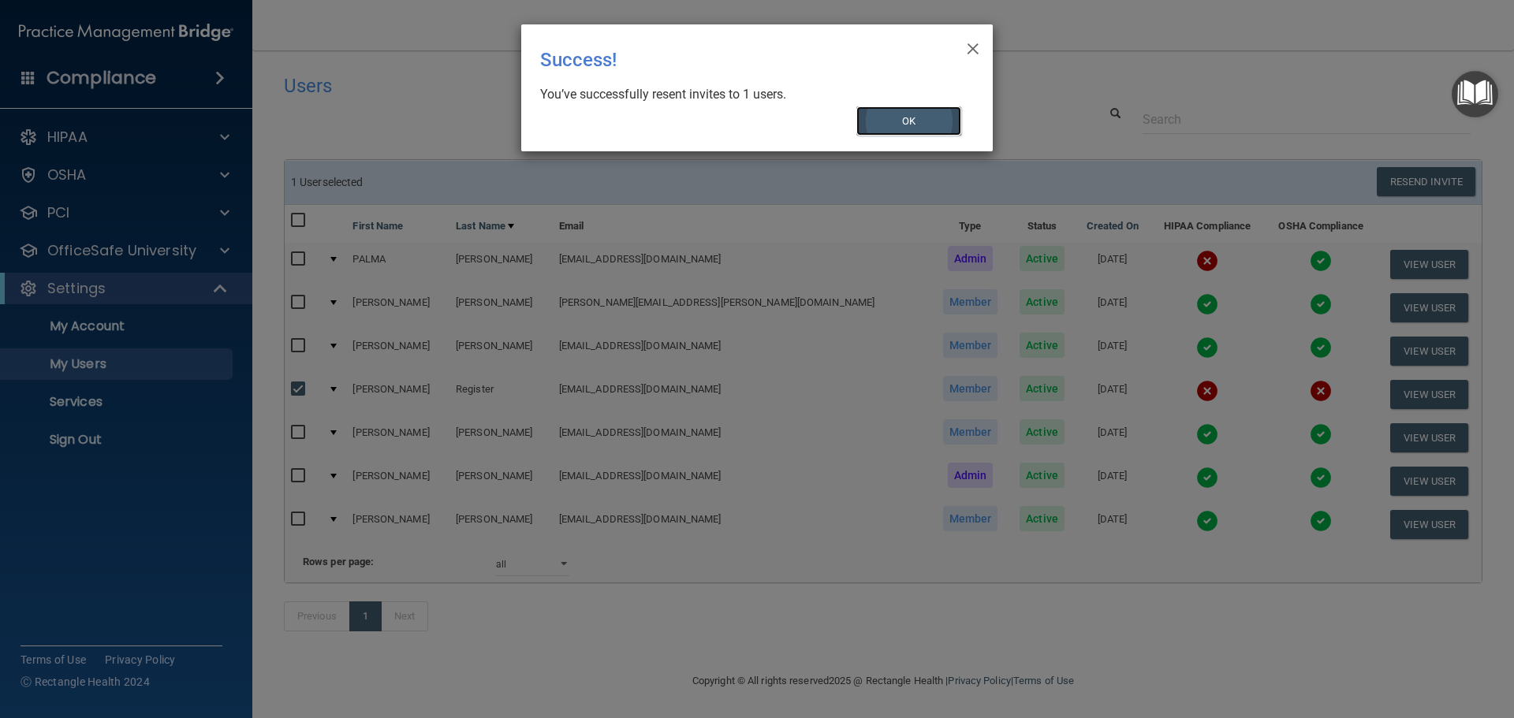
click at [882, 119] on button "OK" at bounding box center [909, 120] width 106 height 29
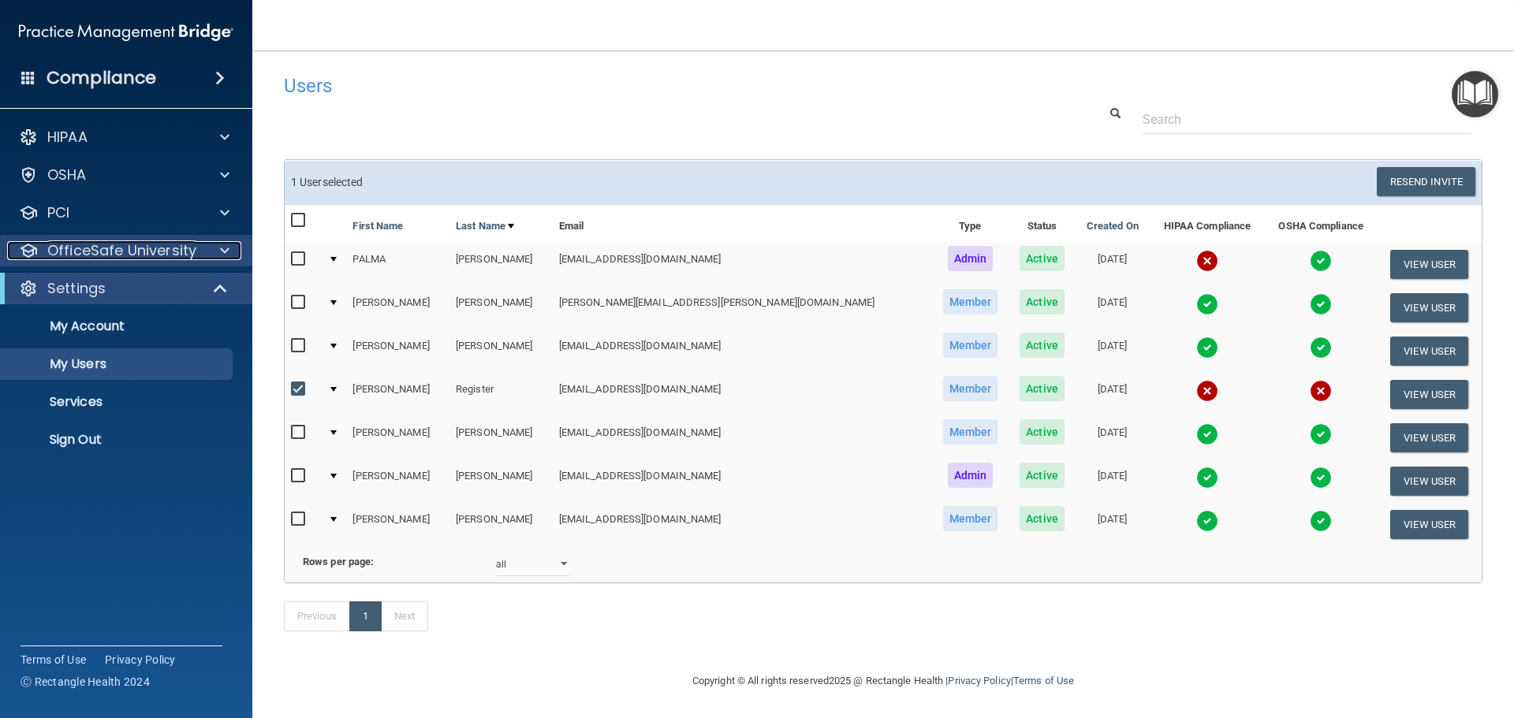
click at [216, 259] on div at bounding box center [222, 250] width 39 height 19
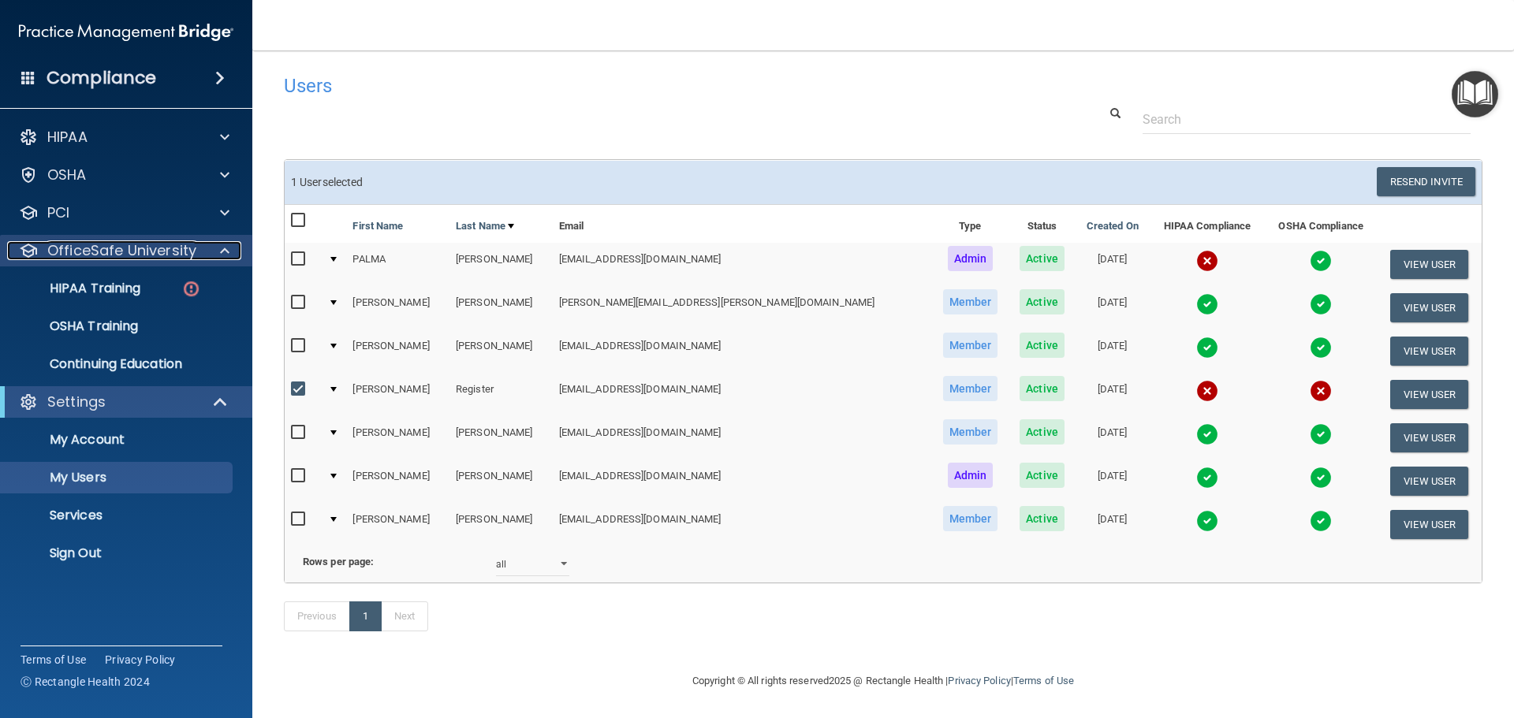
click at [216, 259] on div at bounding box center [222, 250] width 39 height 19
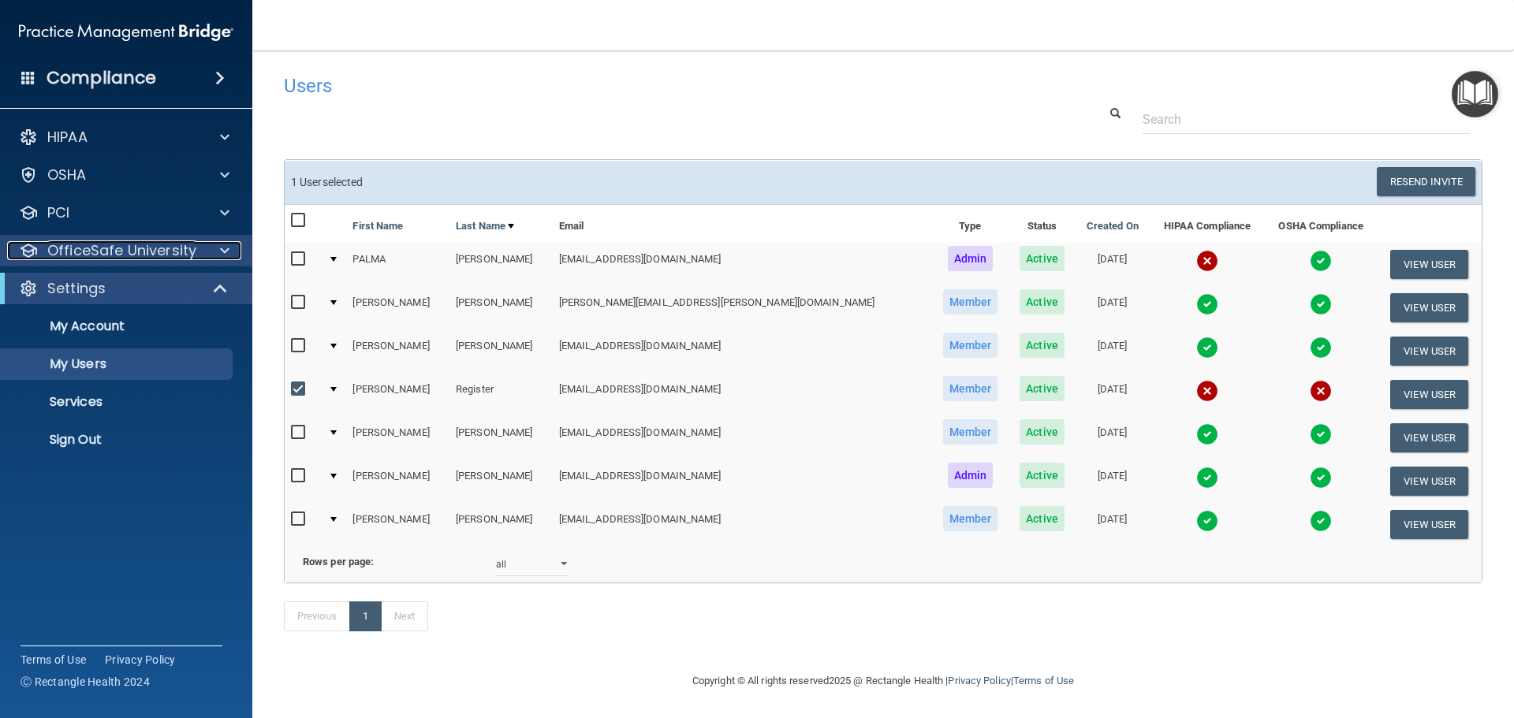
click at [216, 259] on div at bounding box center [222, 250] width 39 height 19
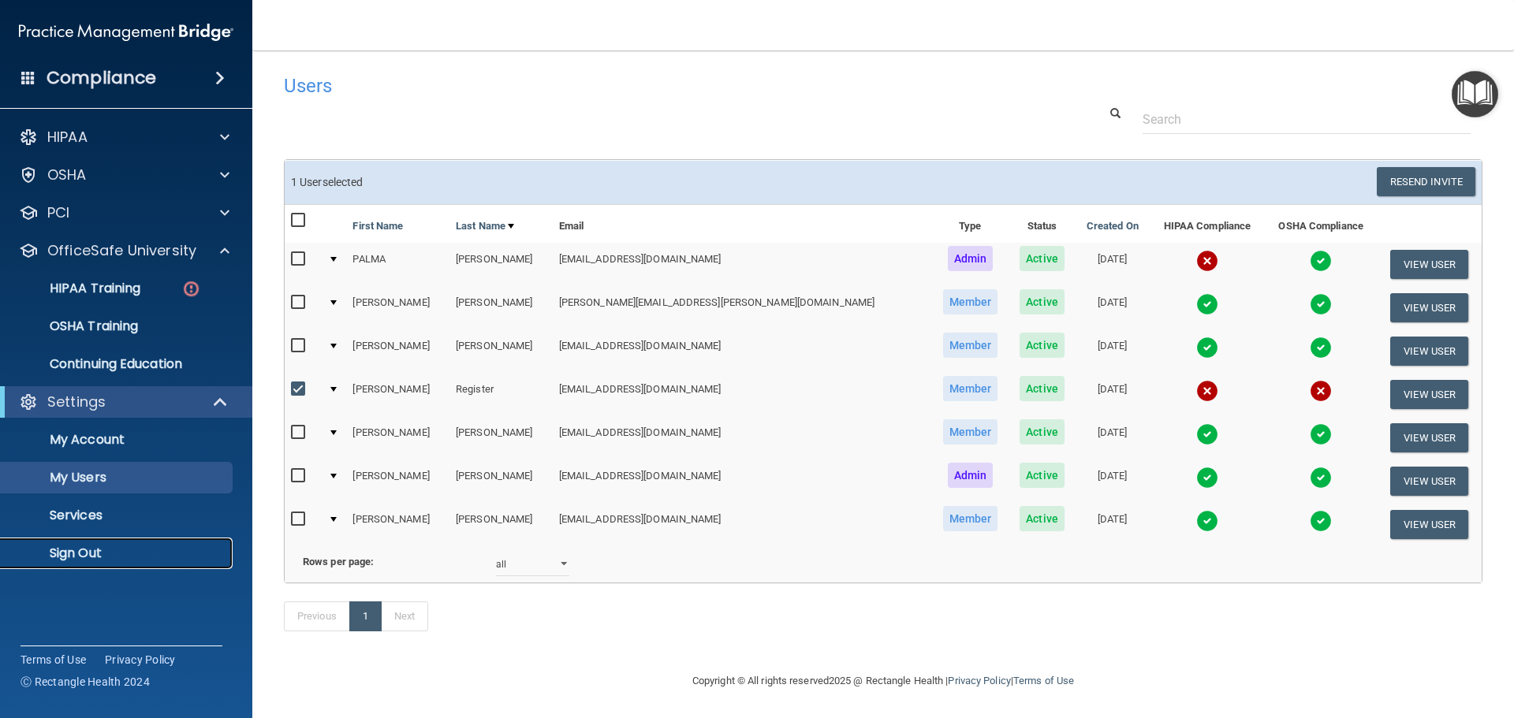
click at [97, 548] on p "Sign Out" at bounding box center [117, 554] width 215 height 16
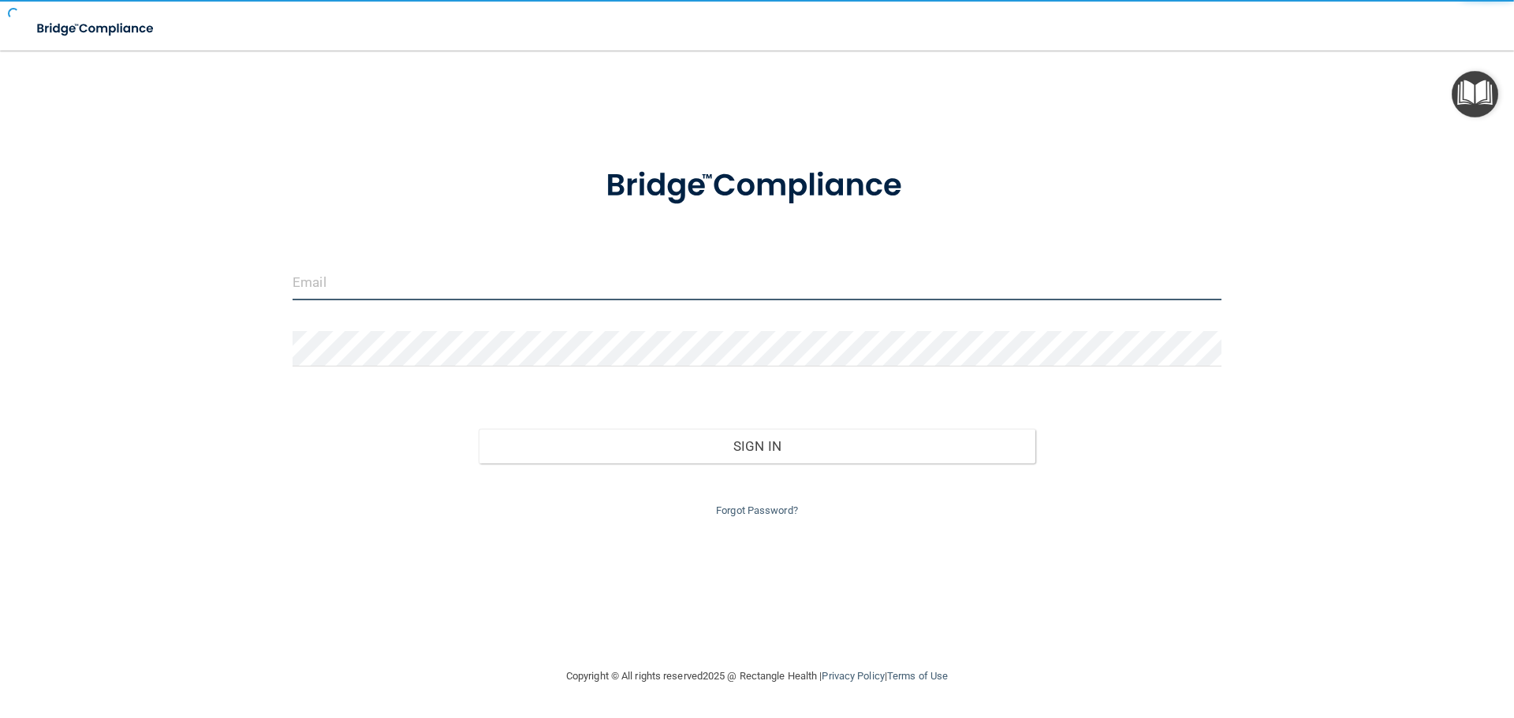
type input "dsherlock@rectanglehealth.com"
